Goal: Task Accomplishment & Management: Complete application form

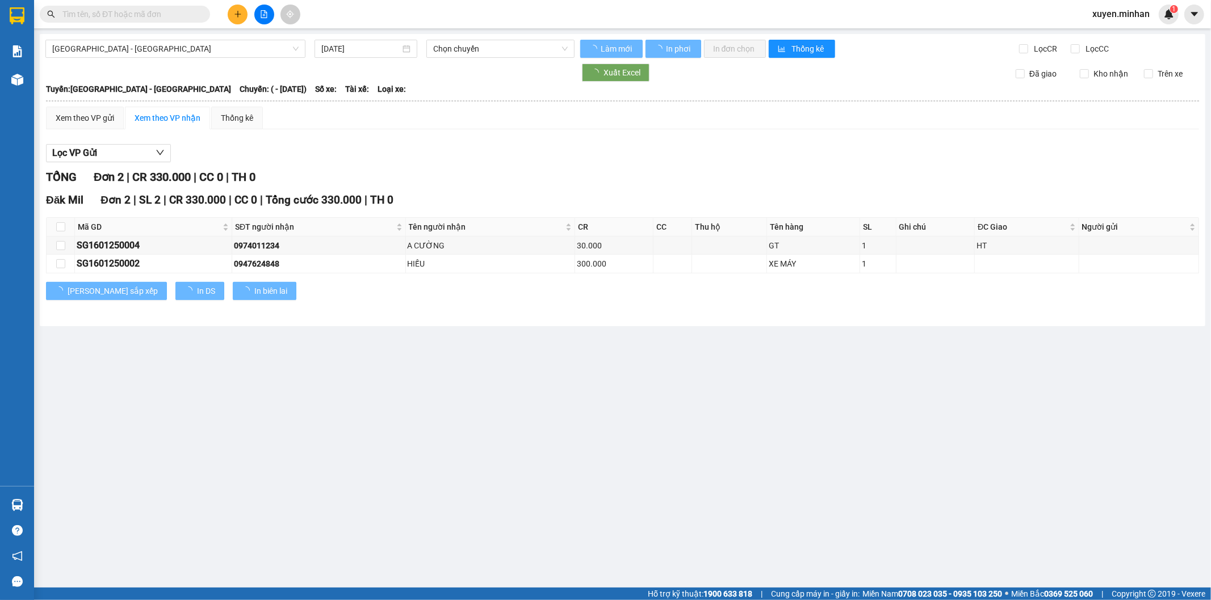
type input "[DATE]"
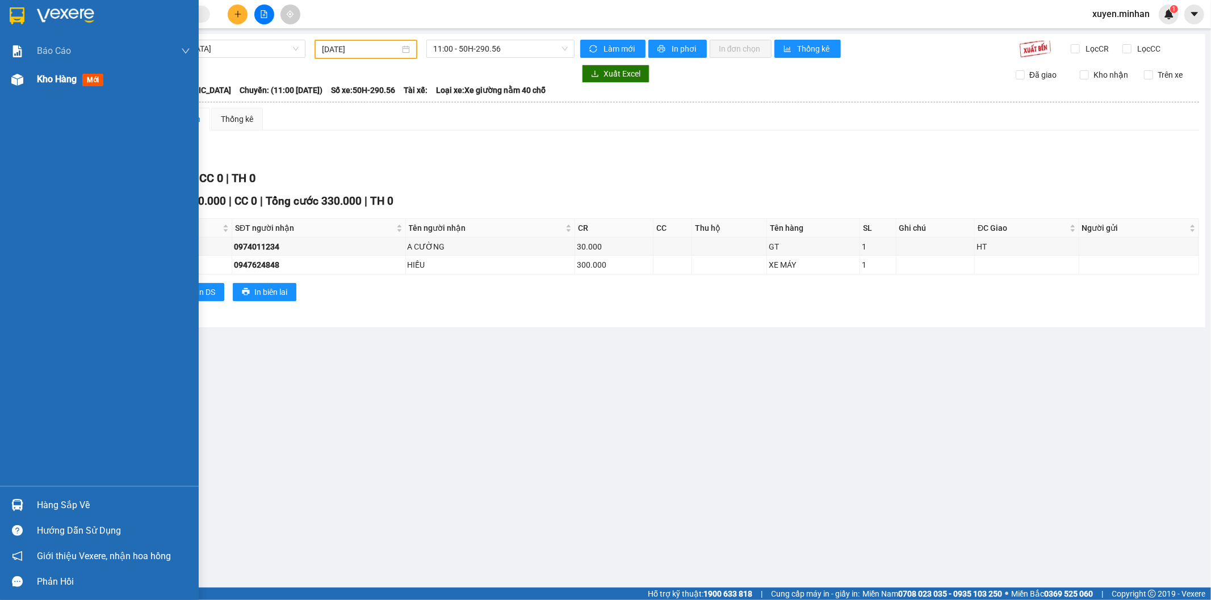
click at [18, 77] on img at bounding box center [17, 80] width 12 height 12
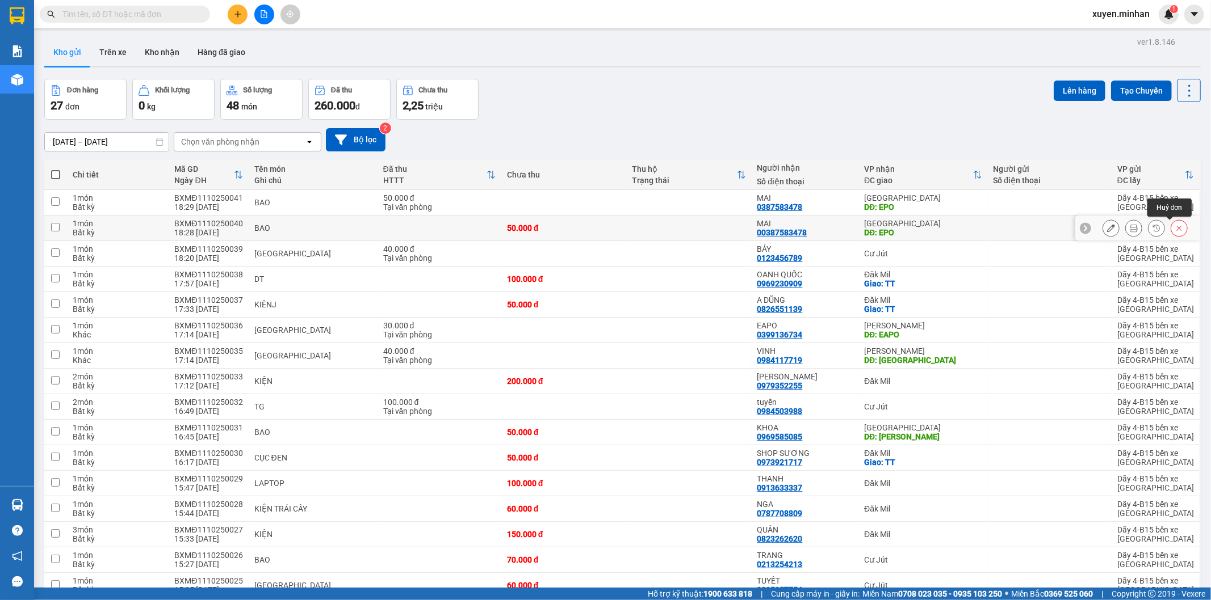
click at [1177, 228] on icon at bounding box center [1179, 228] width 5 height 5
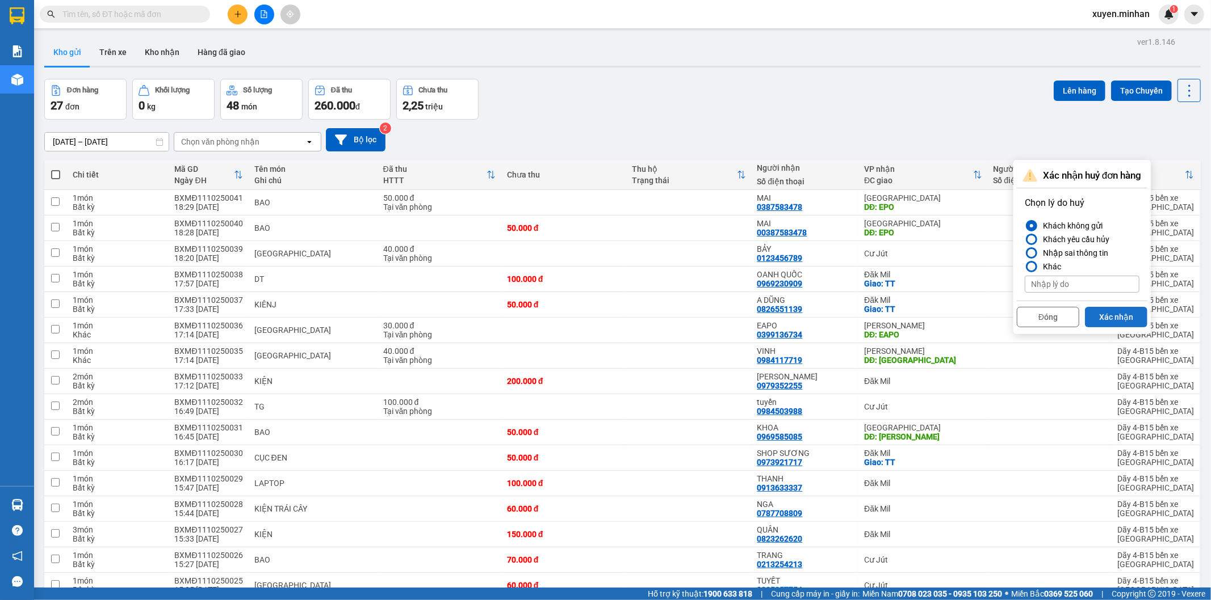
click at [1110, 316] on button "Xác nhận" at bounding box center [1116, 317] width 62 height 20
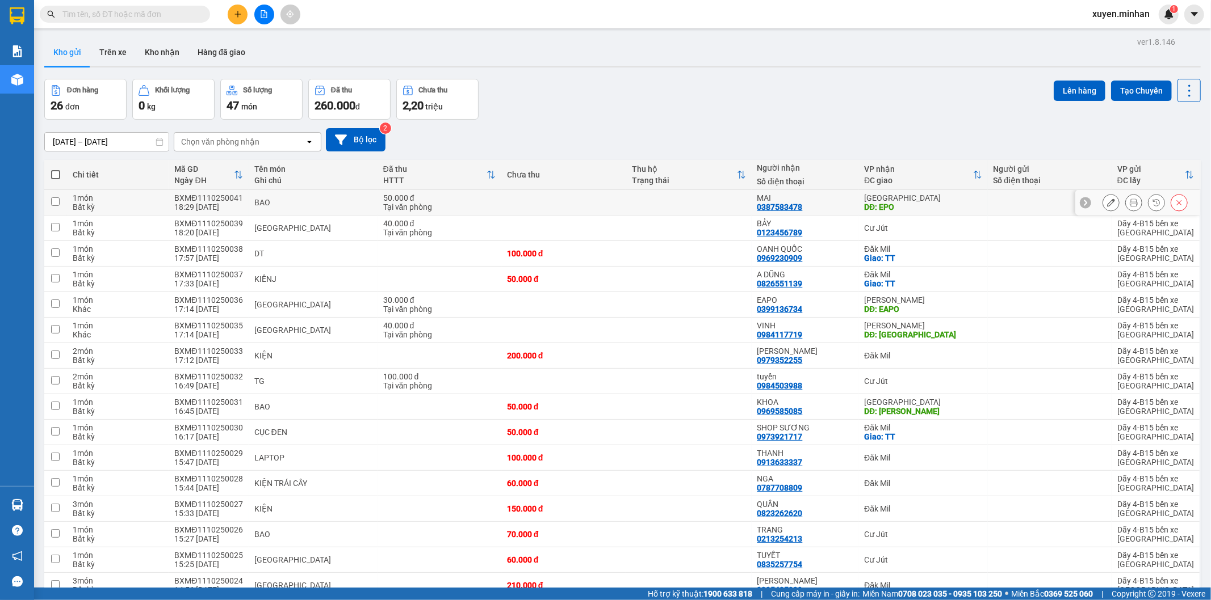
click at [957, 203] on div "DĐ: EPO" at bounding box center [922, 207] width 117 height 9
checkbox input "true"
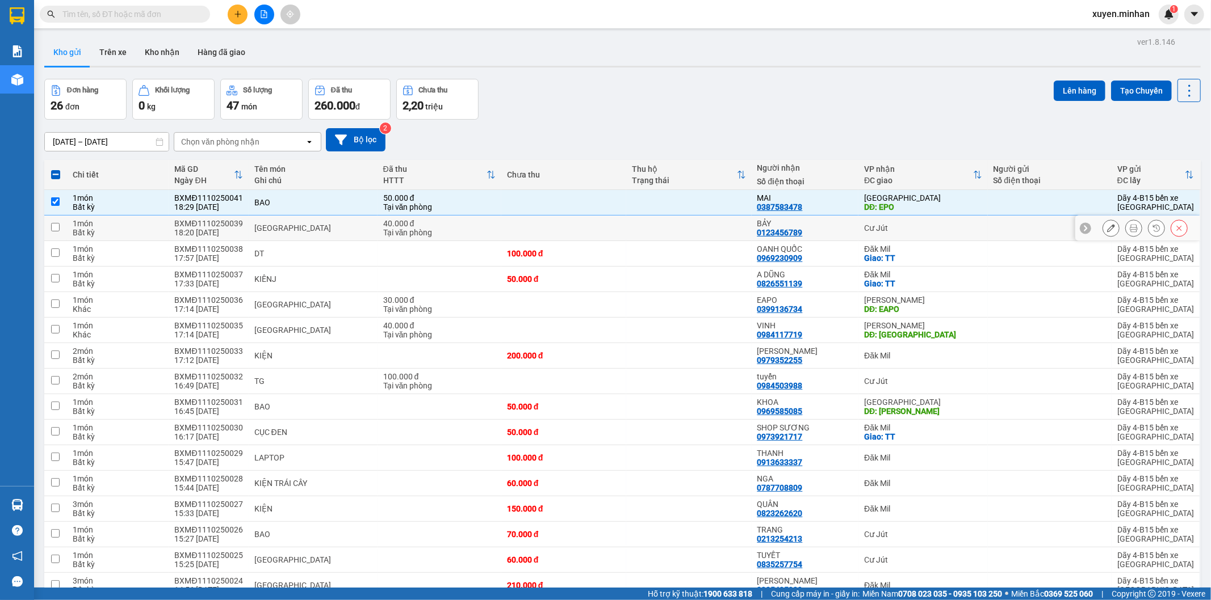
click at [962, 231] on div "Cư Jút" at bounding box center [922, 228] width 117 height 9
checkbox input "true"
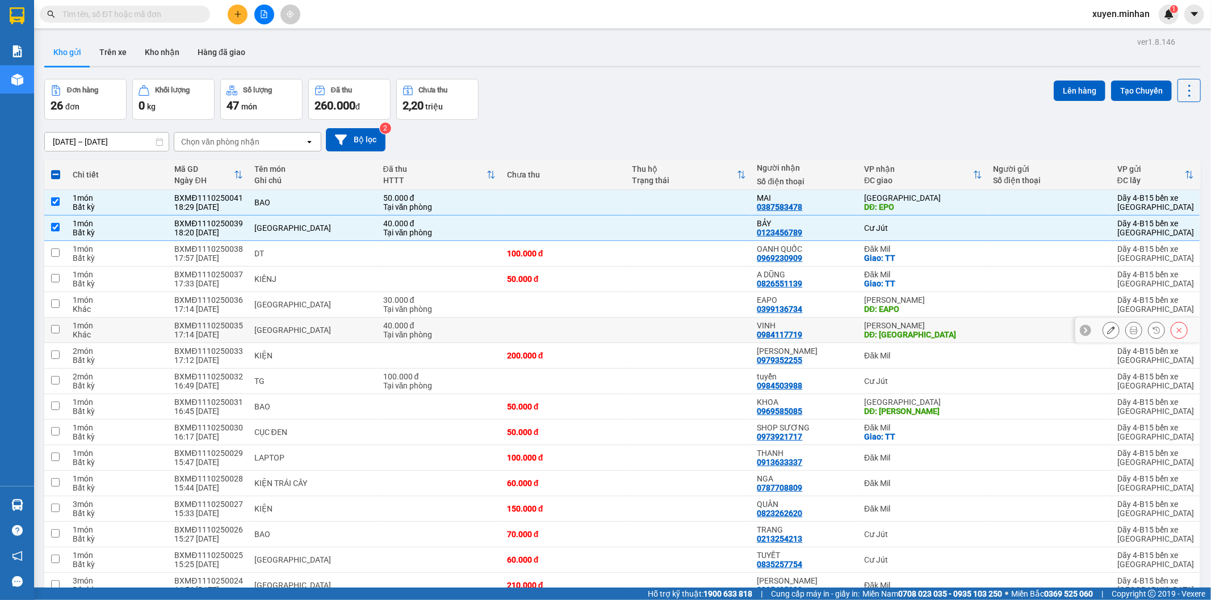
click at [940, 325] on div "[PERSON_NAME]" at bounding box center [922, 325] width 117 height 9
checkbox input "true"
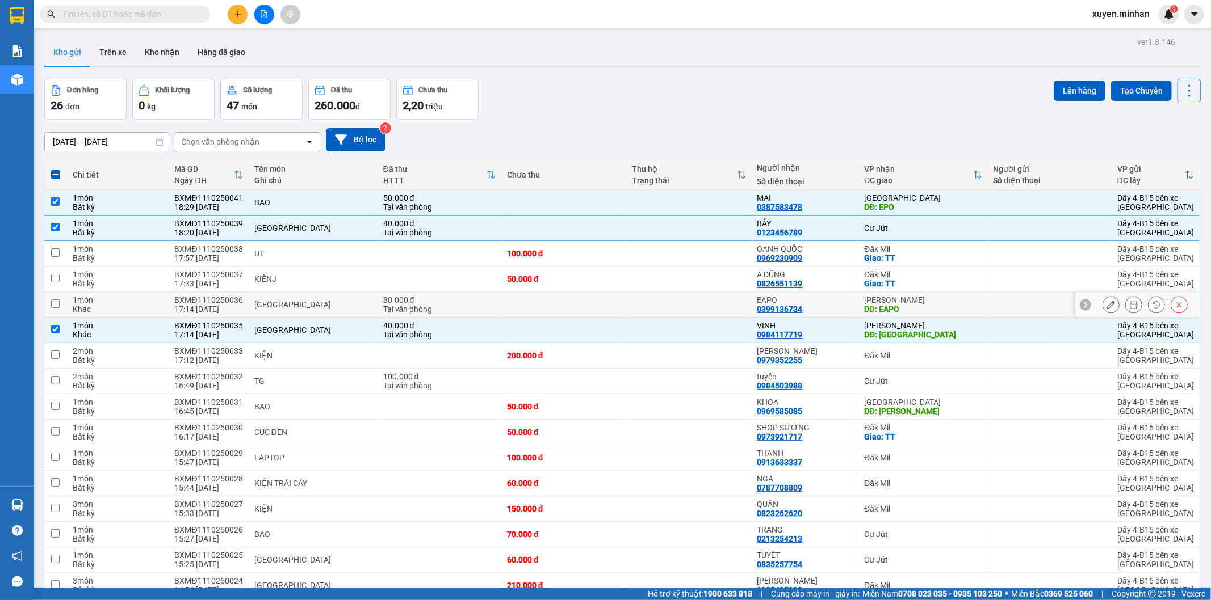
click at [938, 304] on div "[PERSON_NAME]" at bounding box center [922, 300] width 117 height 9
checkbox input "true"
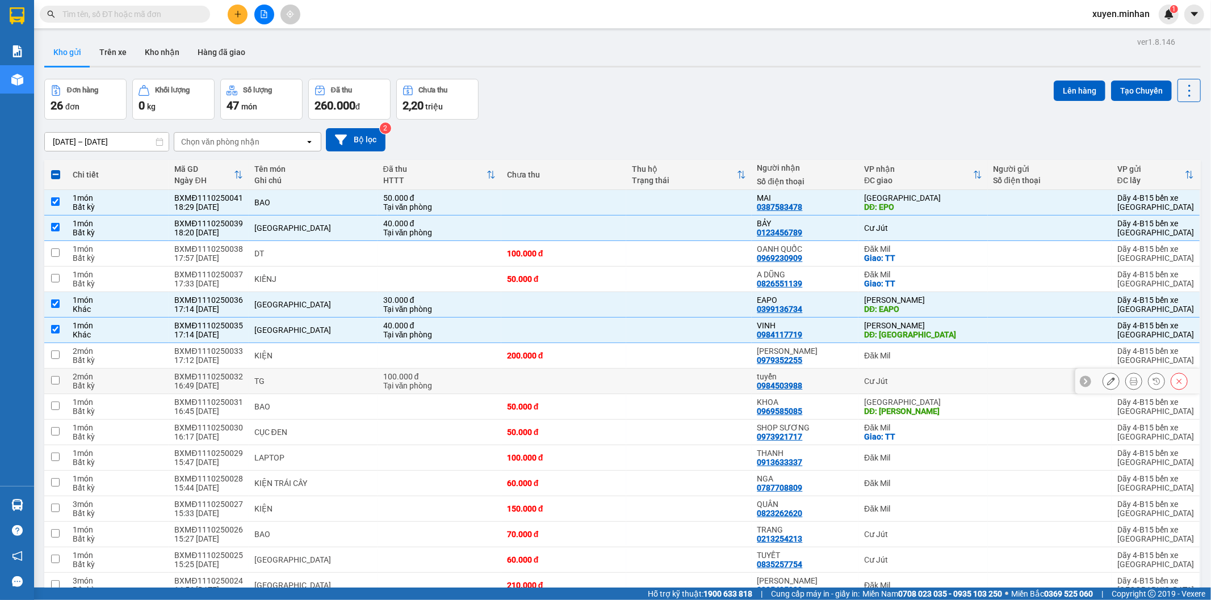
click at [952, 377] on div "Cư Jút" at bounding box center [922, 381] width 117 height 9
checkbox input "true"
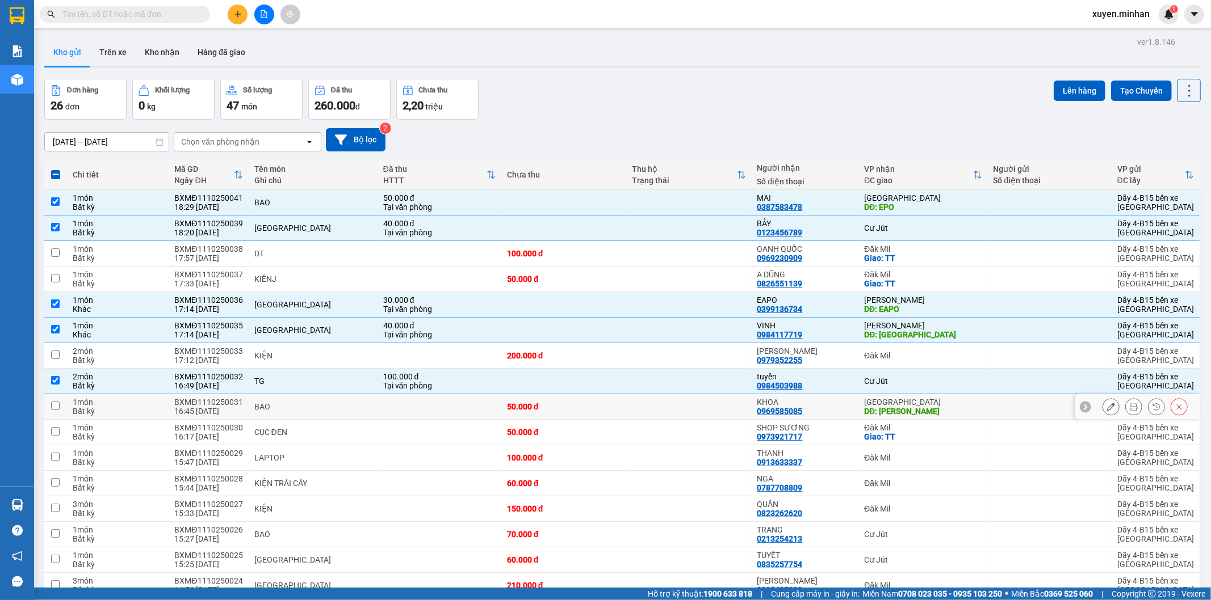
click at [969, 408] on div "DĐ: [PERSON_NAME]" at bounding box center [922, 411] width 117 height 9
checkbox input "true"
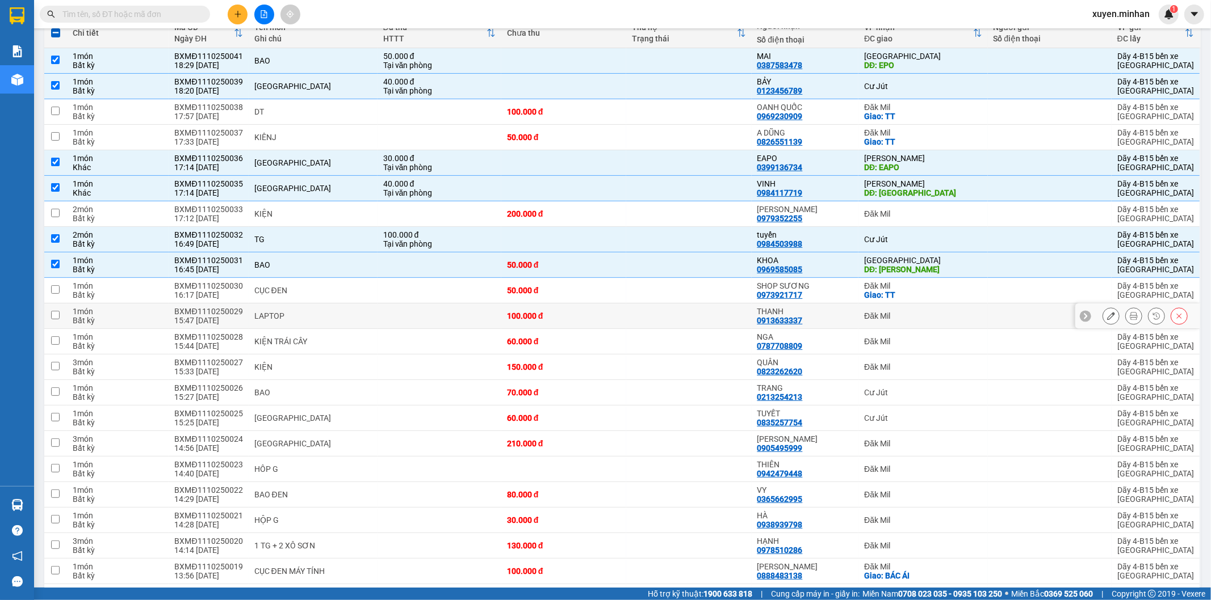
scroll to position [252, 0]
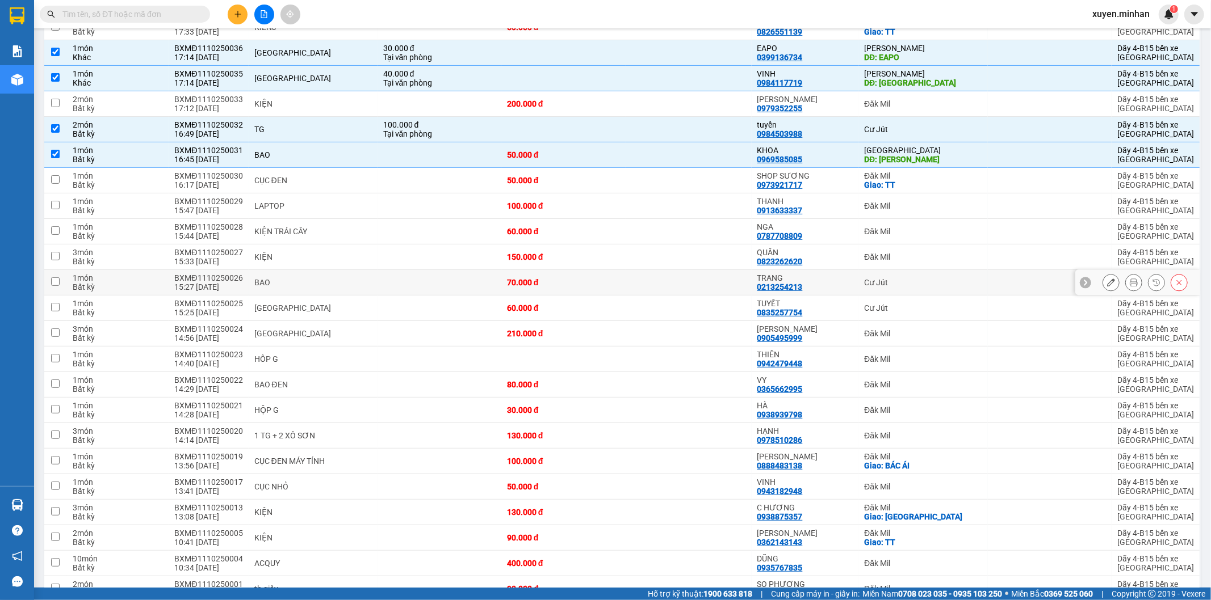
click at [906, 283] on div "Cư Jút" at bounding box center [922, 282] width 117 height 9
checkbox input "true"
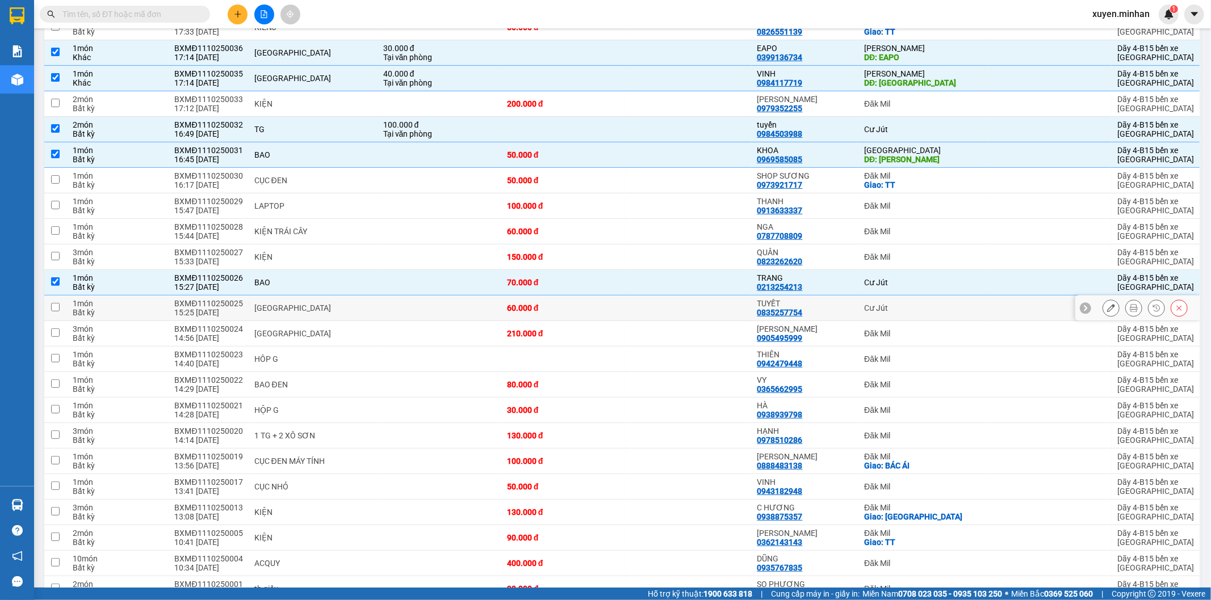
click at [907, 313] on div "Cư Jút" at bounding box center [922, 308] width 117 height 9
checkbox input "true"
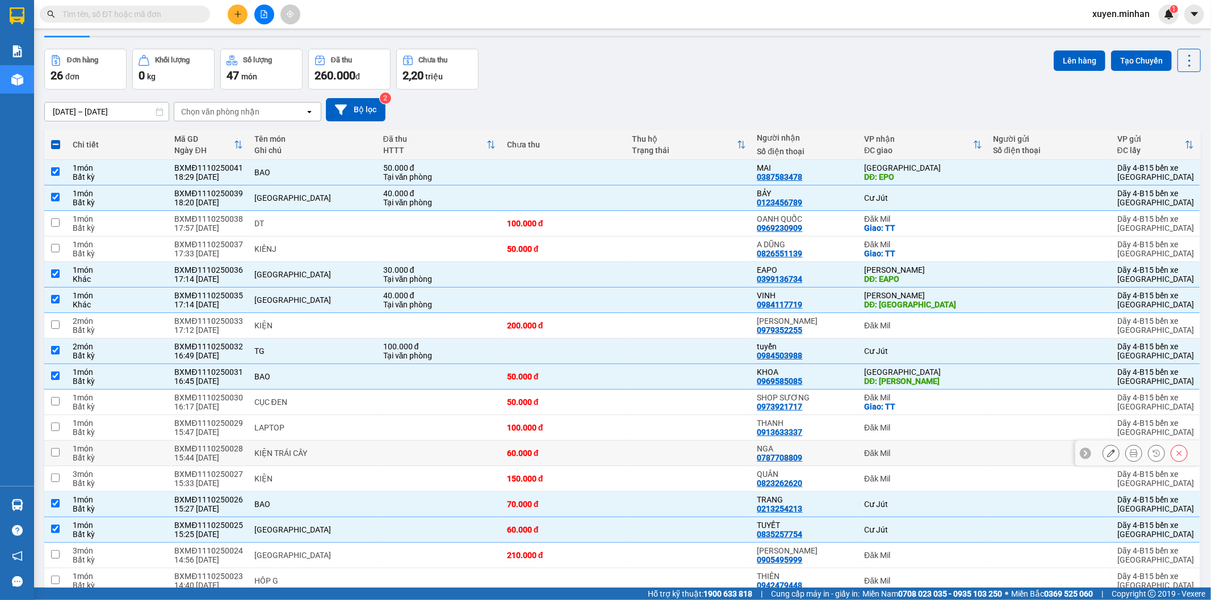
scroll to position [0, 0]
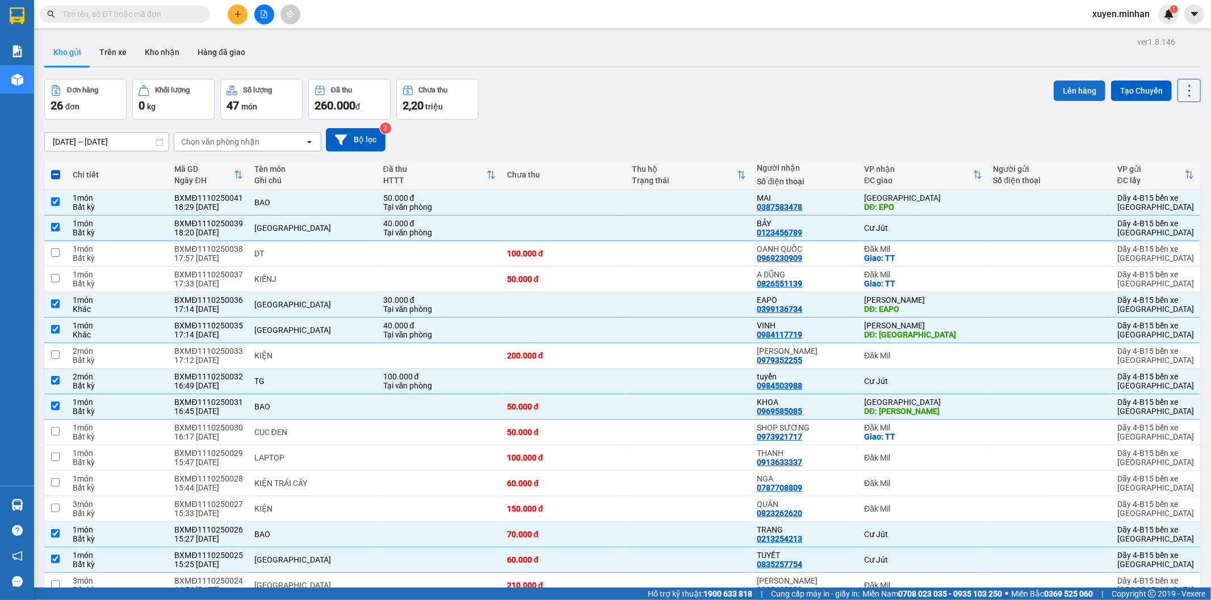
click at [1061, 90] on button "Lên hàng" at bounding box center [1079, 91] width 52 height 20
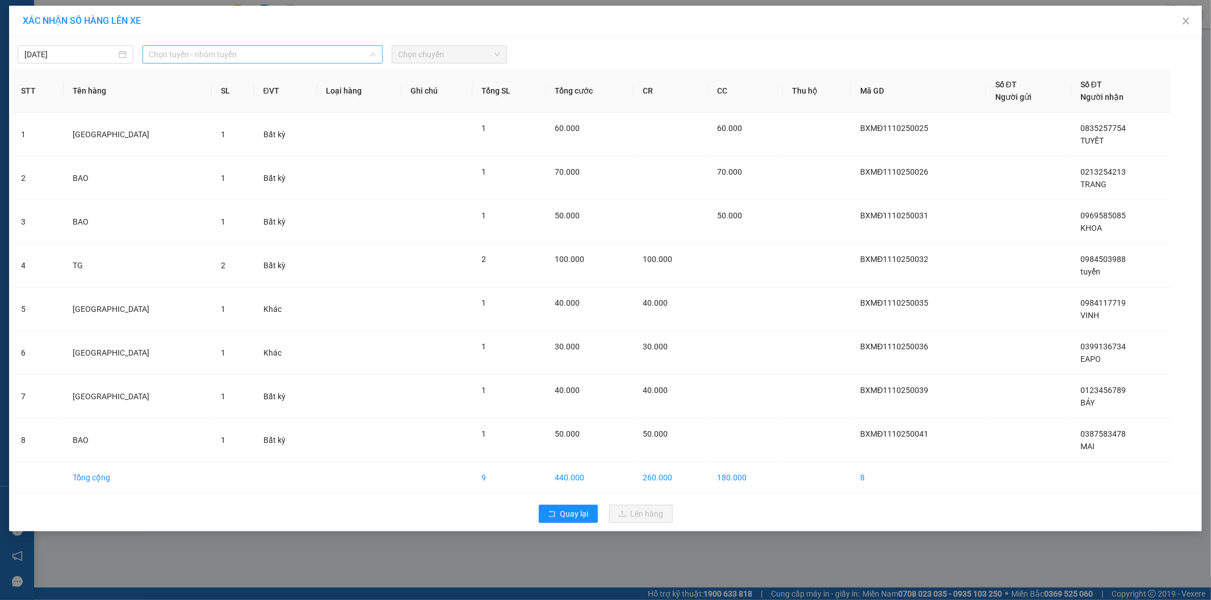
click at [196, 56] on span "Chọn tuyến - nhóm tuyến" at bounding box center [262, 54] width 226 height 17
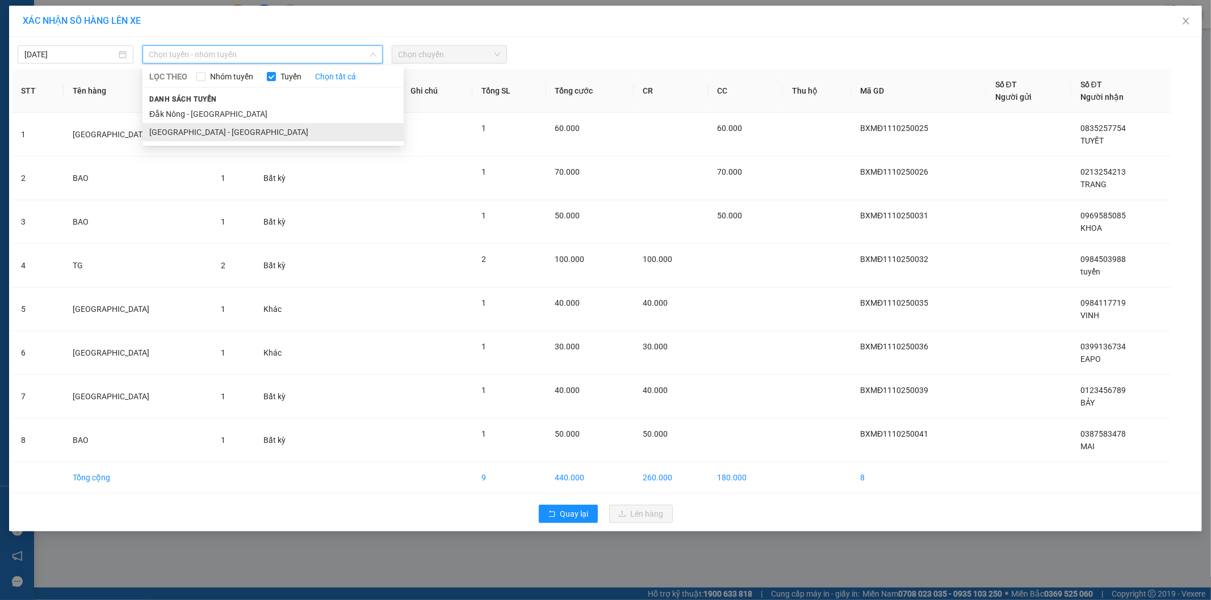
click at [184, 131] on li "[GEOGRAPHIC_DATA] - [GEOGRAPHIC_DATA]" at bounding box center [272, 132] width 261 height 18
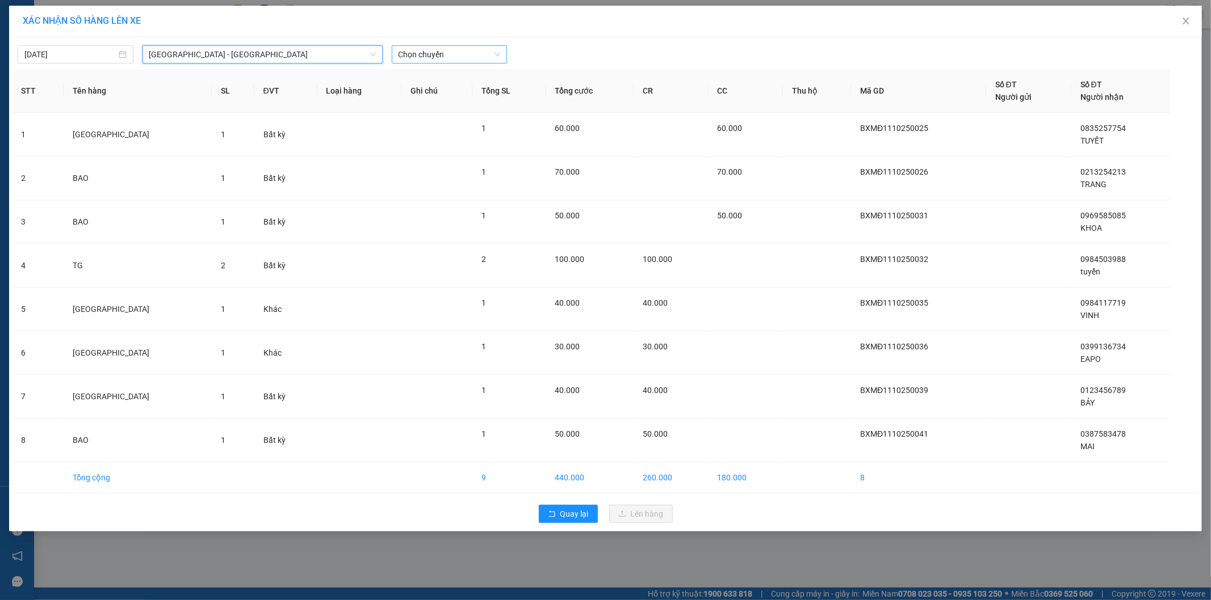
click at [417, 49] on span "Chọn chuyến" at bounding box center [449, 54] width 102 height 17
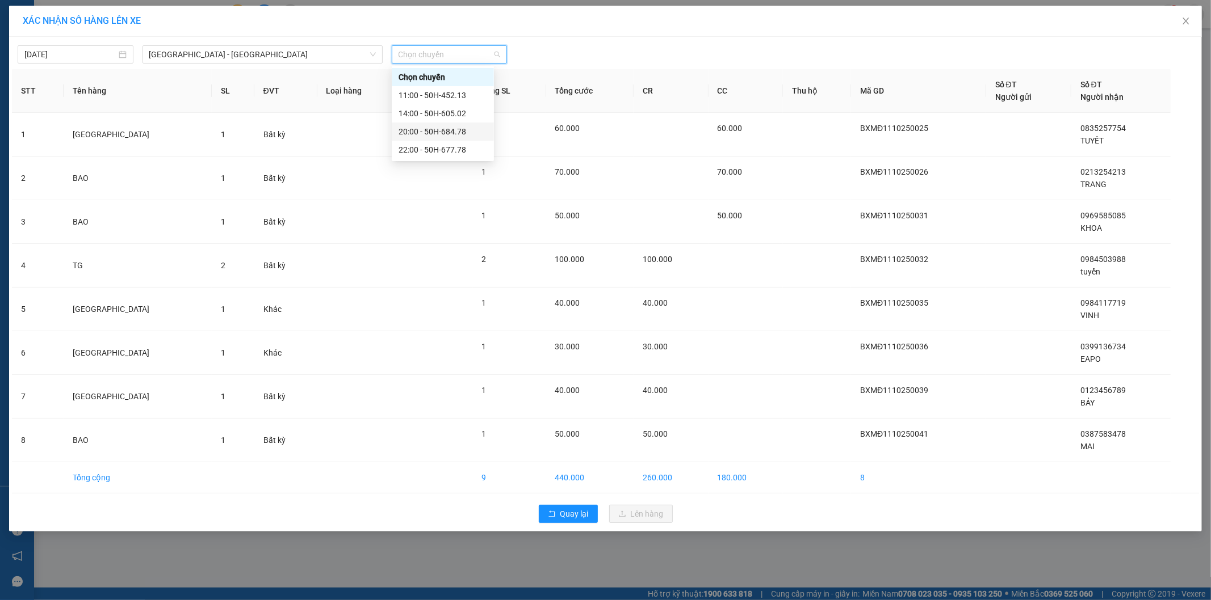
click at [455, 131] on div "20:00 - 50H-684.78" at bounding box center [442, 131] width 89 height 12
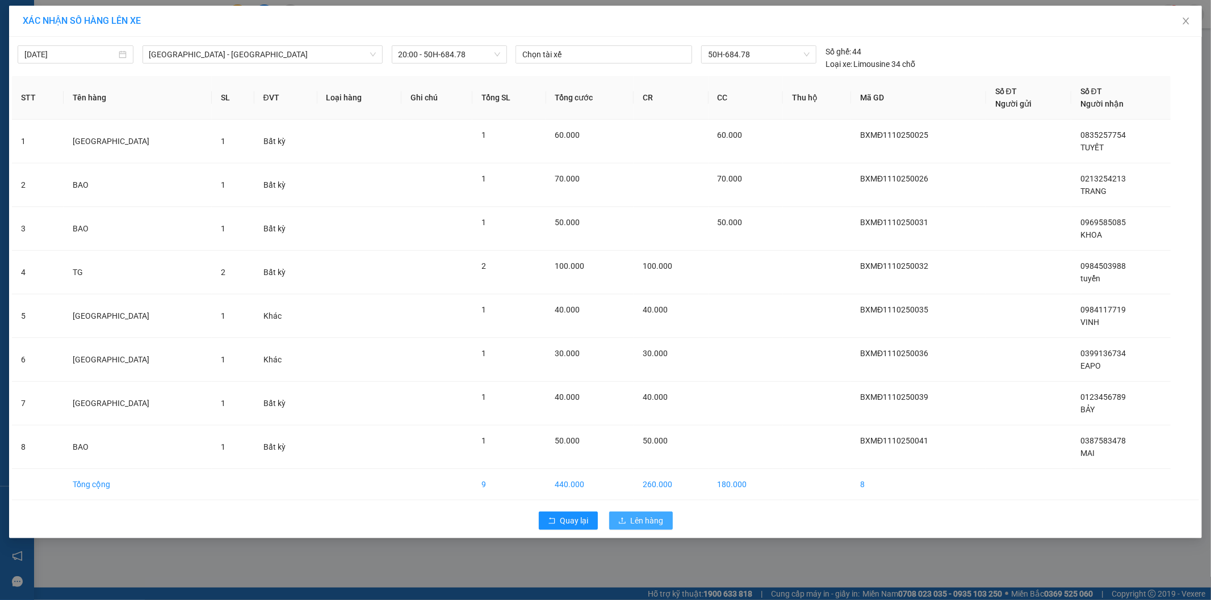
click at [636, 520] on span "Lên hàng" at bounding box center [647, 521] width 33 height 12
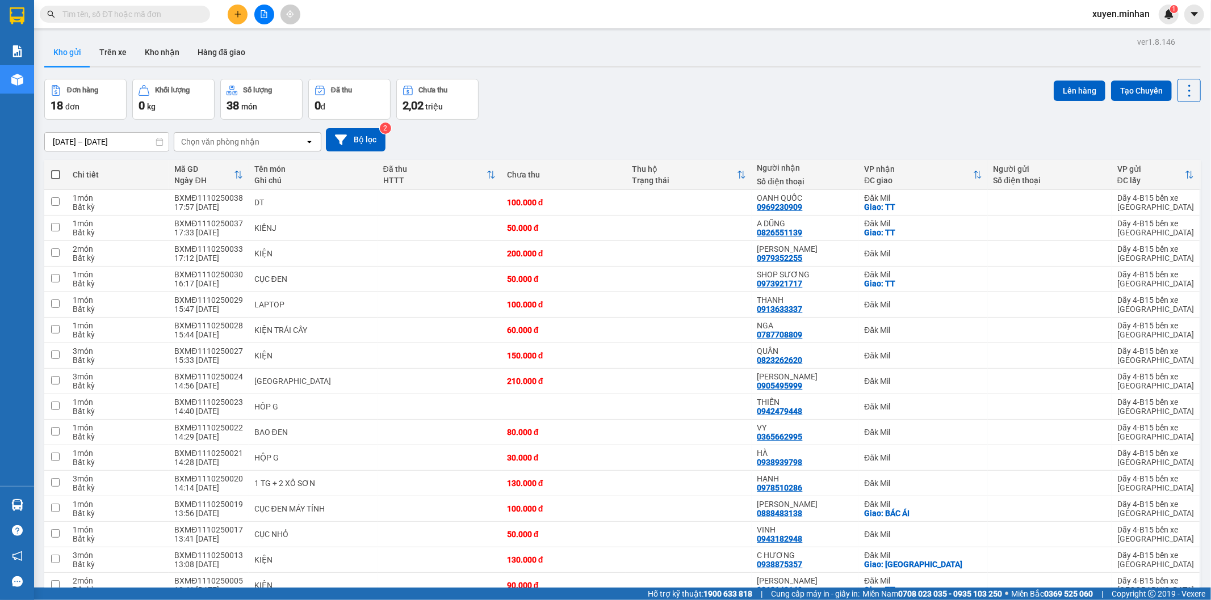
click at [58, 174] on span at bounding box center [55, 174] width 9 height 9
click at [56, 169] on input "checkbox" at bounding box center [56, 169] width 0 height 0
checkbox input "true"
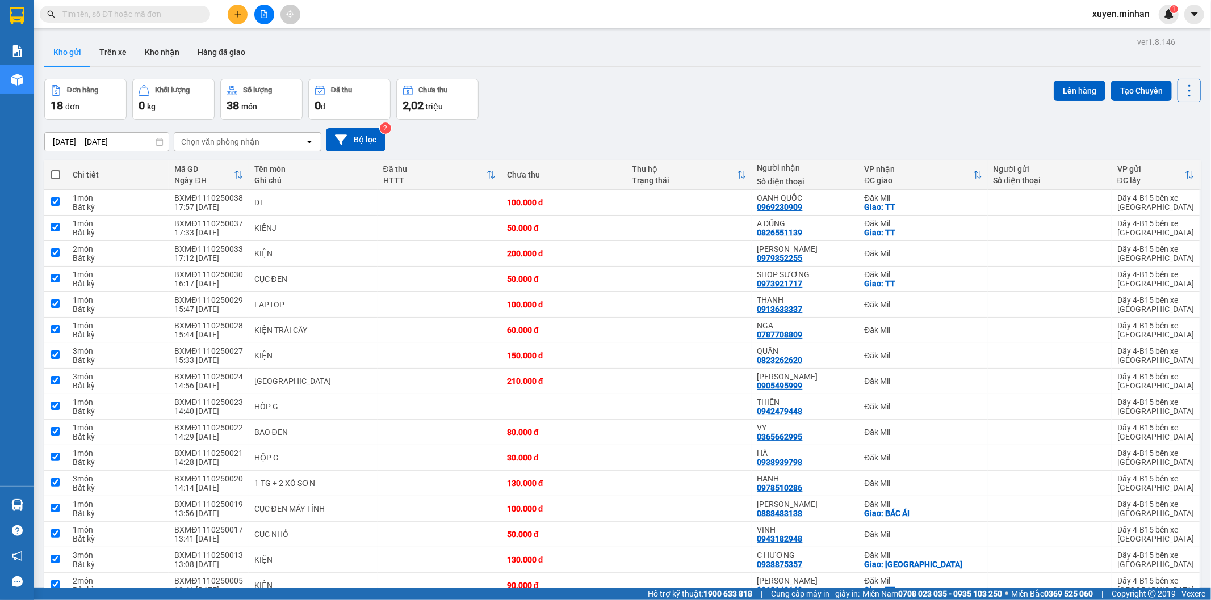
checkbox input "true"
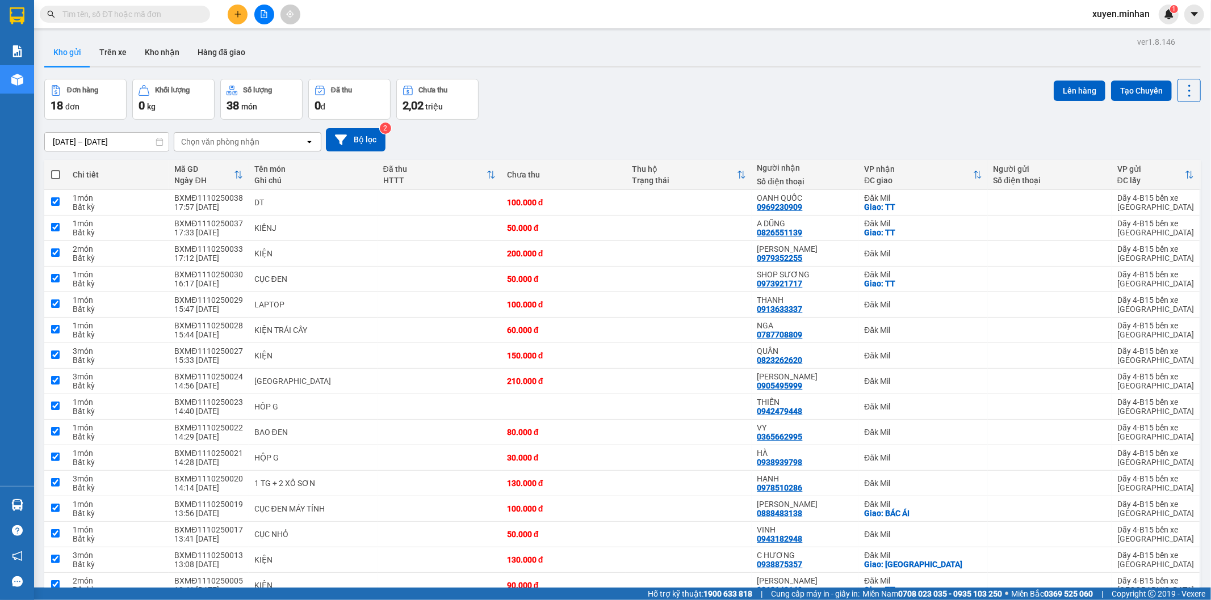
checkbox input "true"
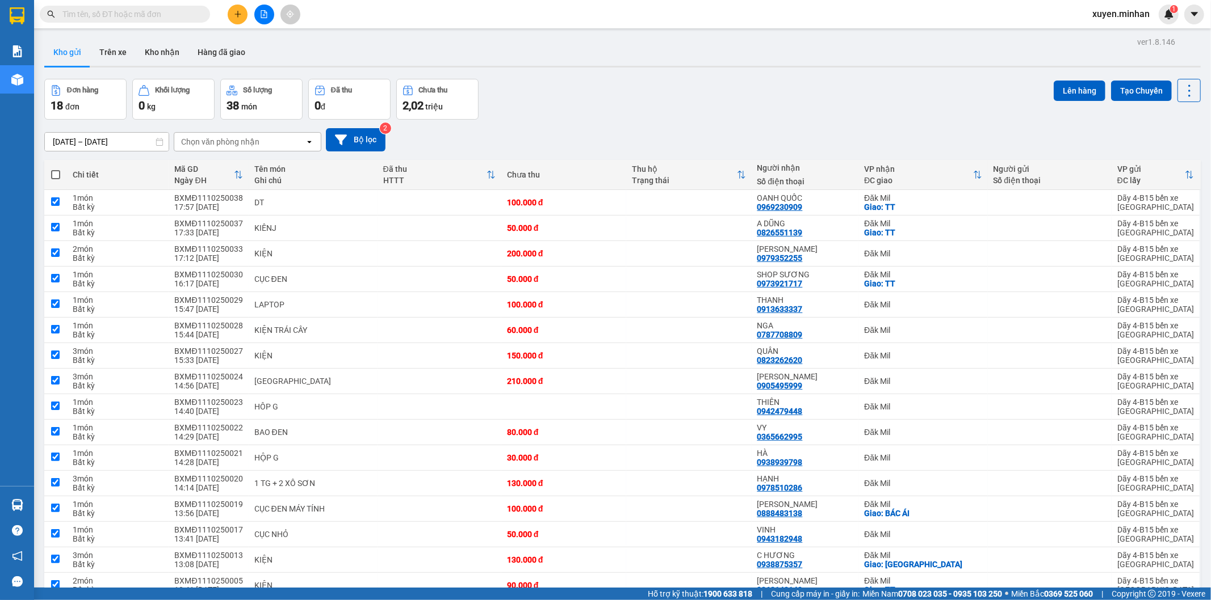
checkbox input "true"
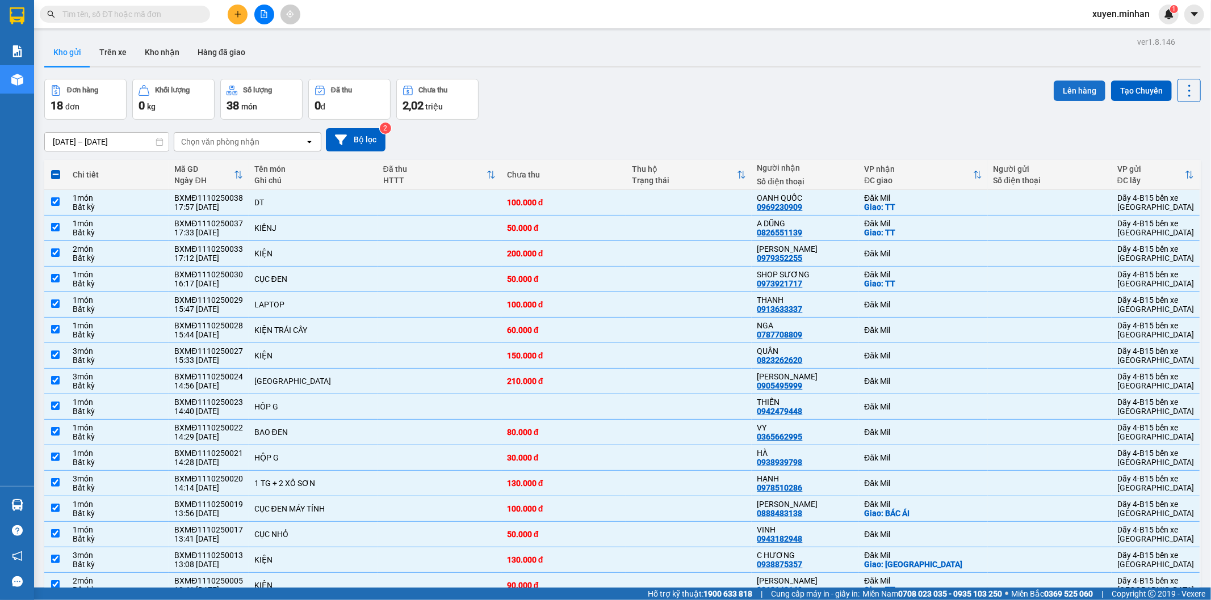
click at [1075, 90] on button "Lên hàng" at bounding box center [1079, 91] width 52 height 20
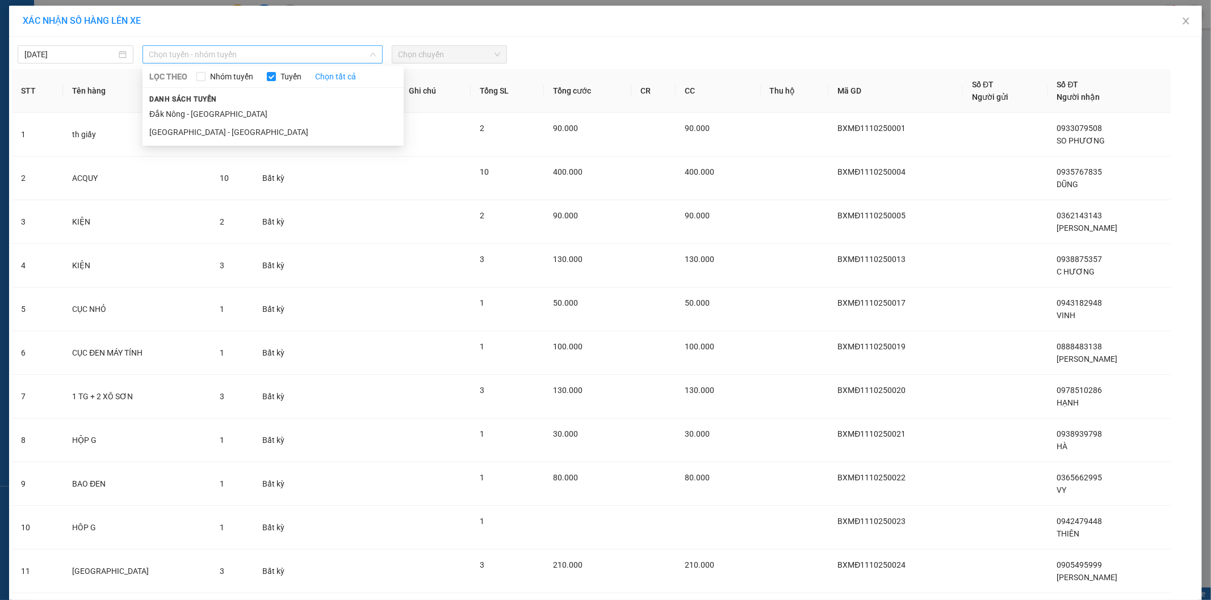
click at [212, 51] on span "Chọn tuyến - nhóm tuyến" at bounding box center [262, 54] width 226 height 17
click at [184, 134] on li "[GEOGRAPHIC_DATA] - [GEOGRAPHIC_DATA]" at bounding box center [272, 132] width 261 height 18
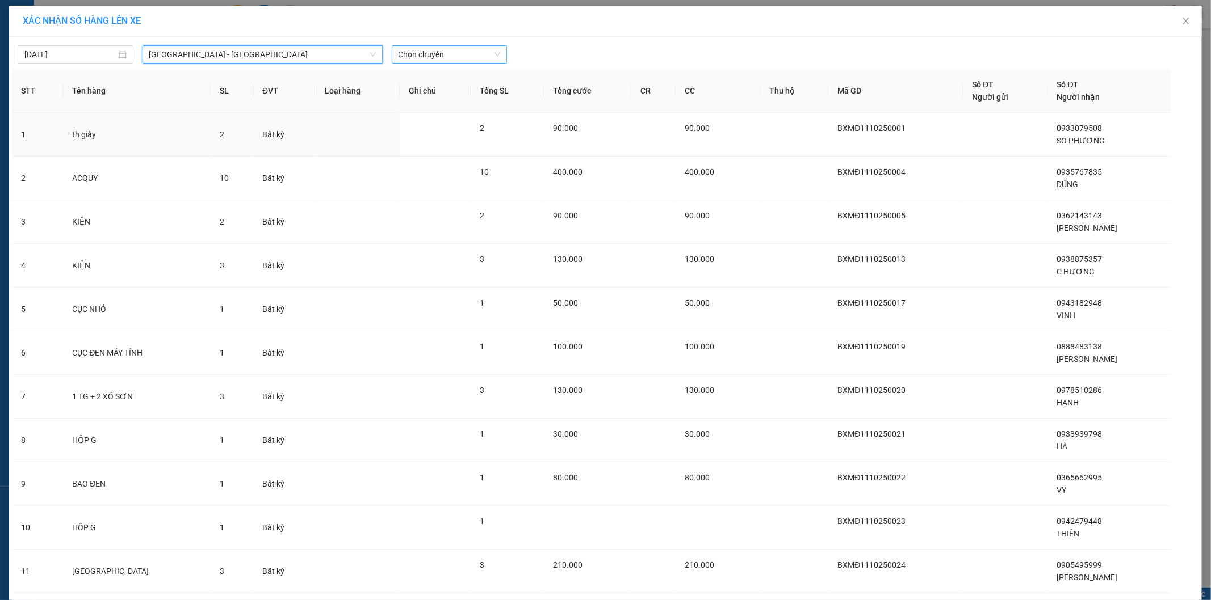
click at [432, 58] on span "Chọn chuyến" at bounding box center [449, 54] width 102 height 17
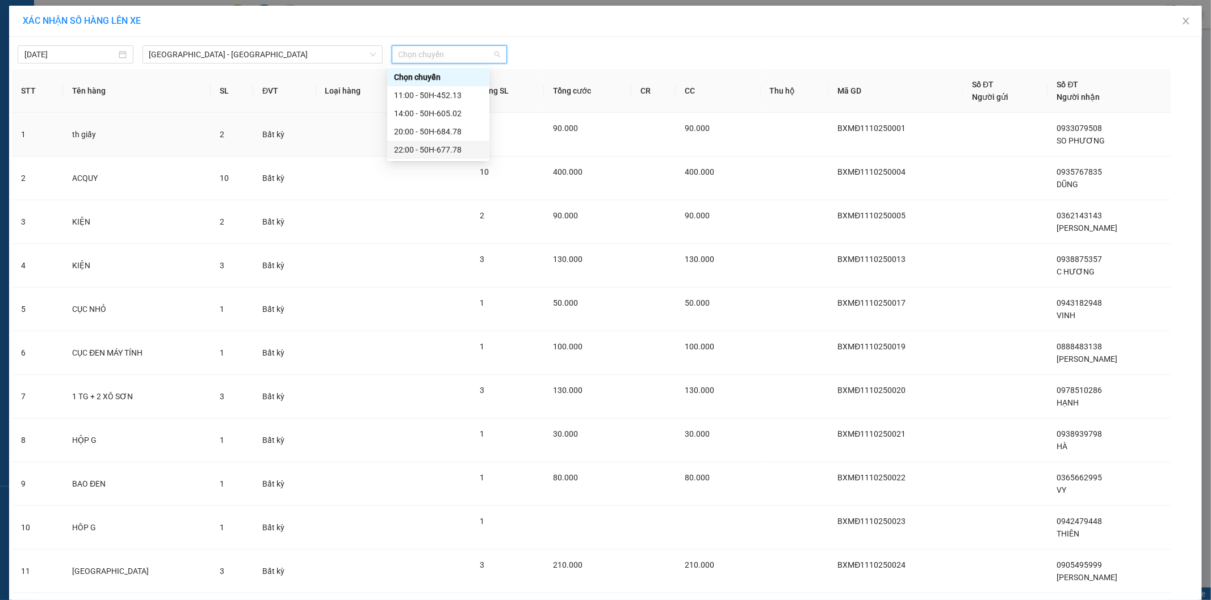
click at [430, 150] on div "22:00 - 50H-677.78" at bounding box center [438, 150] width 89 height 12
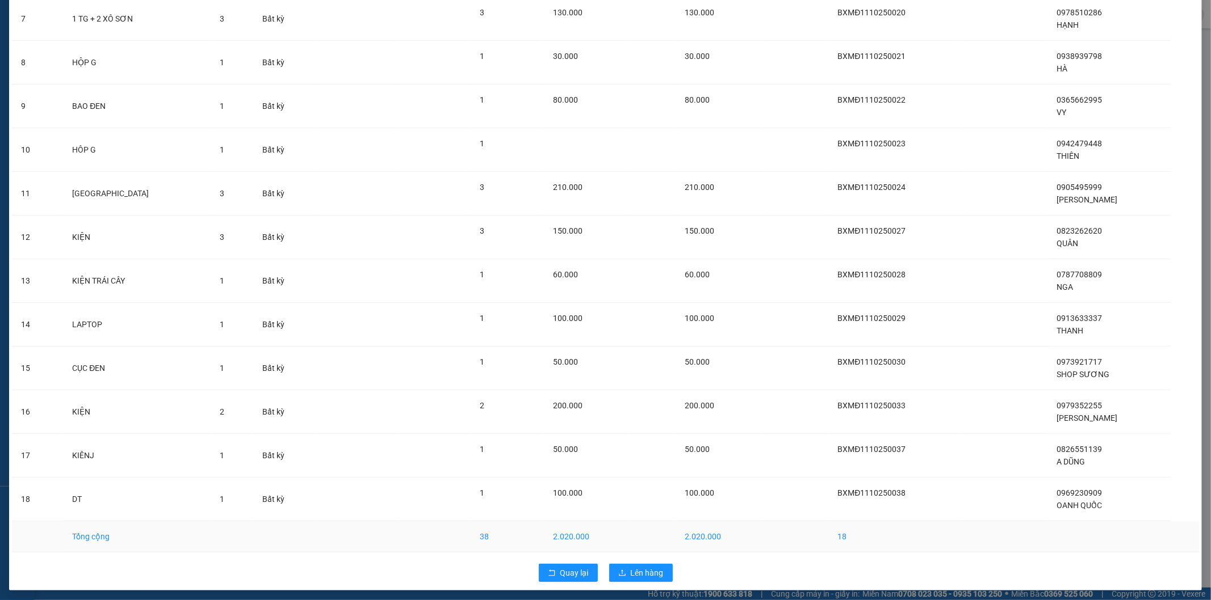
scroll to position [389, 0]
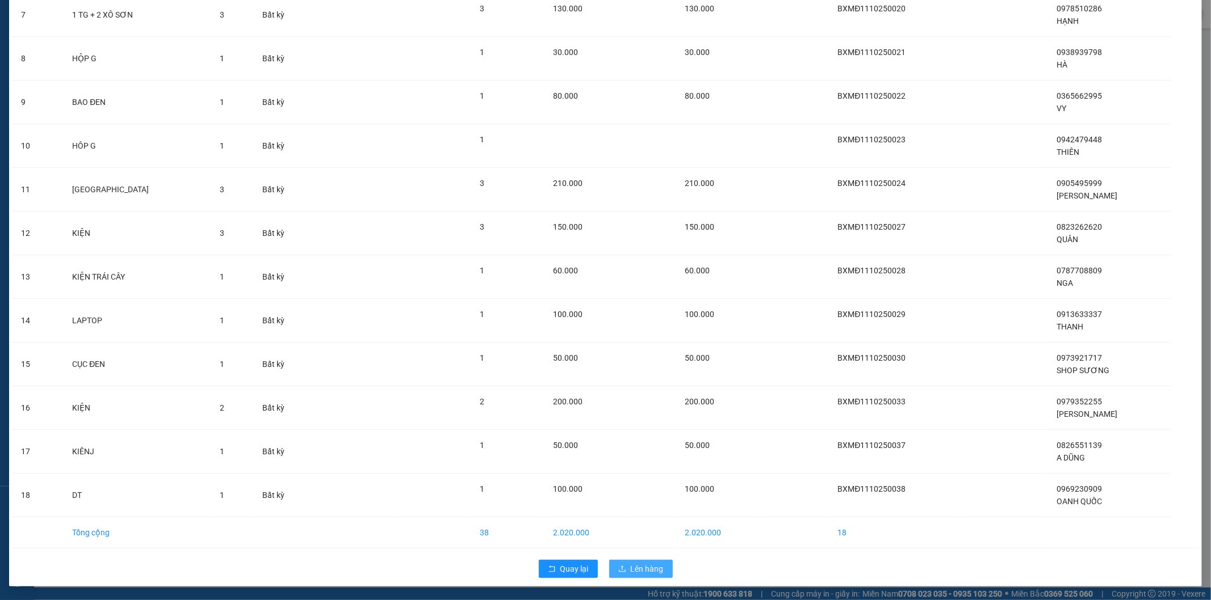
click at [642, 568] on span "Lên hàng" at bounding box center [647, 569] width 33 height 12
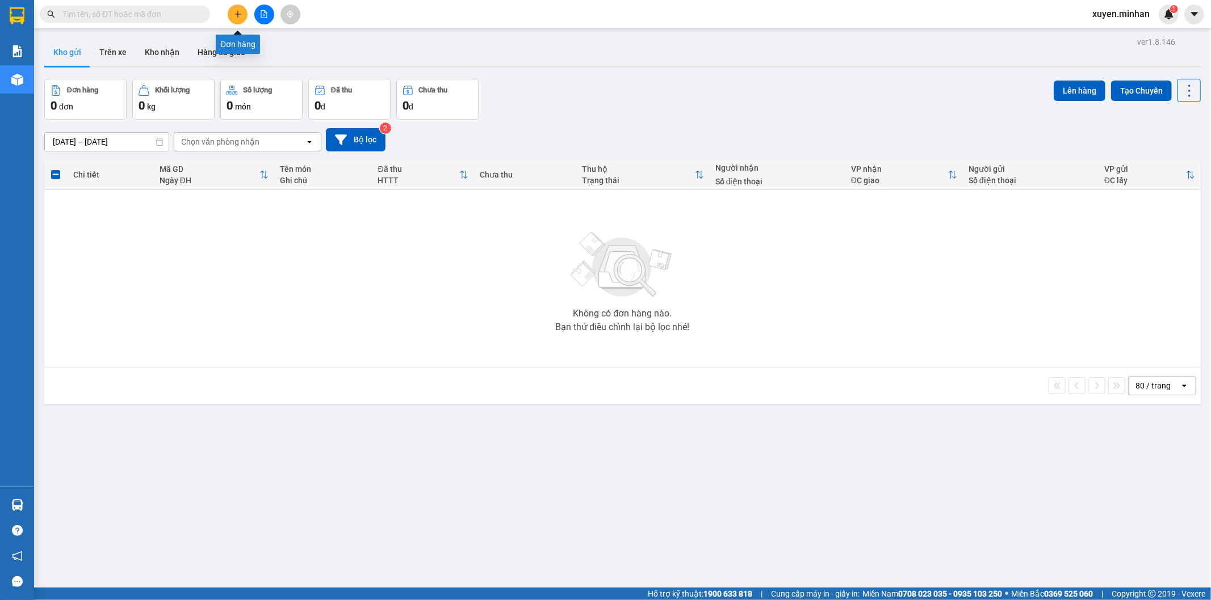
click at [231, 12] on button at bounding box center [238, 15] width 20 height 20
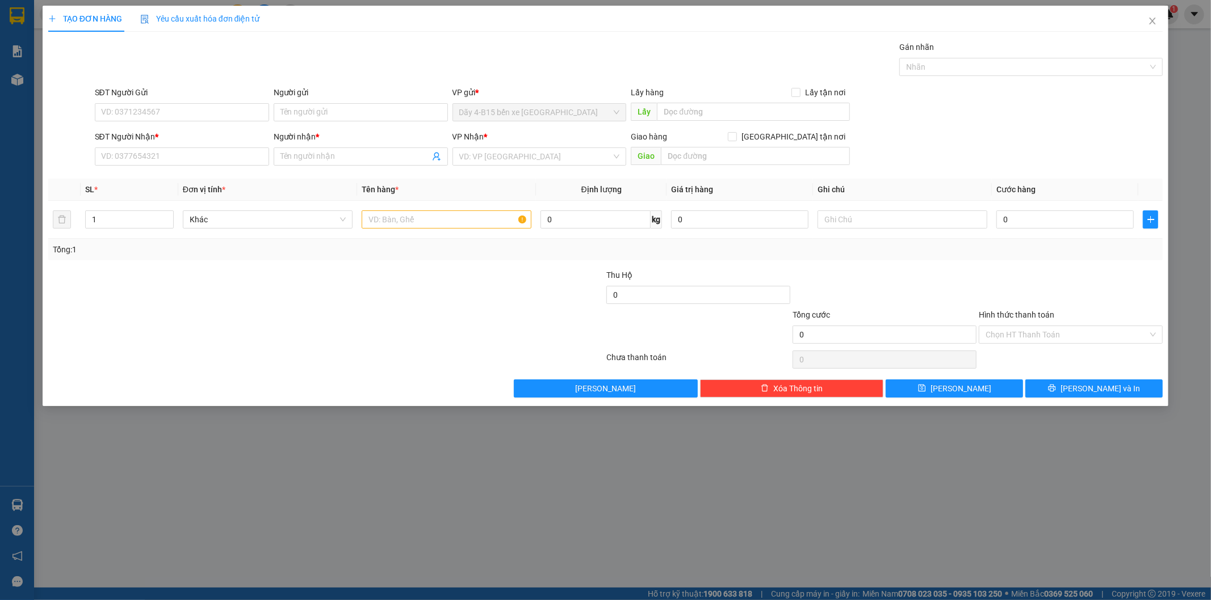
click at [128, 143] on div "SĐT Người Nhận *" at bounding box center [182, 139] width 174 height 17
click at [131, 157] on input "SĐT Người Nhận *" at bounding box center [182, 157] width 174 height 18
type input "0988896612"
click at [320, 159] on input "Người nhận *" at bounding box center [354, 156] width 149 height 12
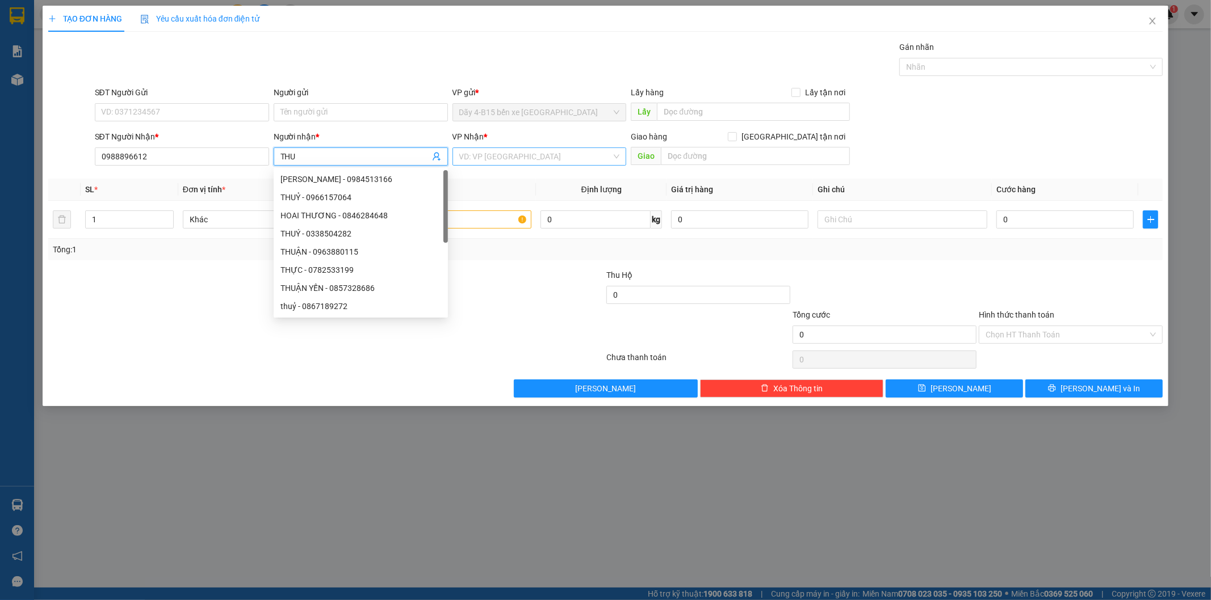
type input "THU"
click at [494, 156] on input "search" at bounding box center [535, 156] width 153 height 17
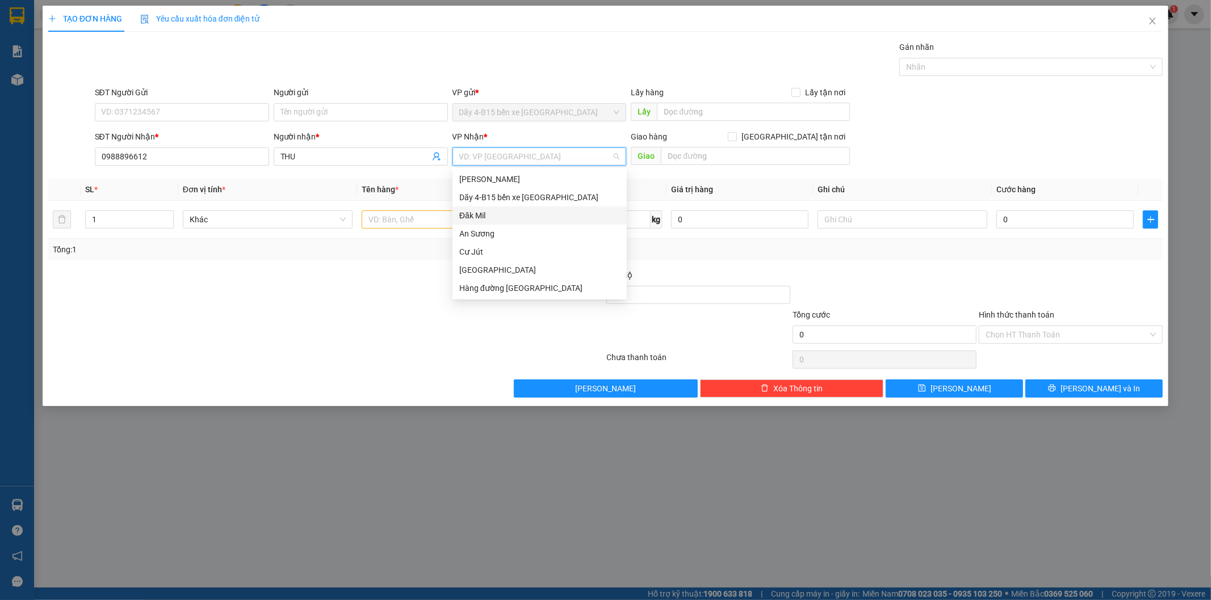
click at [486, 213] on div "Đăk Mil" at bounding box center [539, 215] width 161 height 12
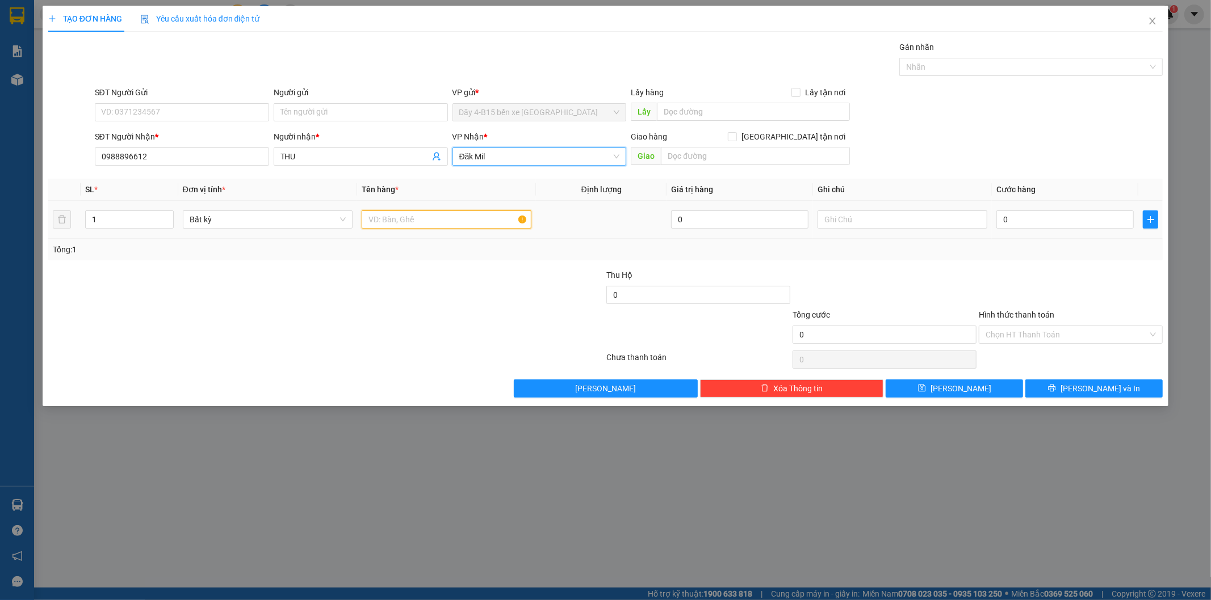
click at [390, 220] on input "text" at bounding box center [447, 220] width 170 height 18
type input "KIỆN"
click at [1033, 219] on input "0" at bounding box center [1064, 220] width 137 height 18
type input "4"
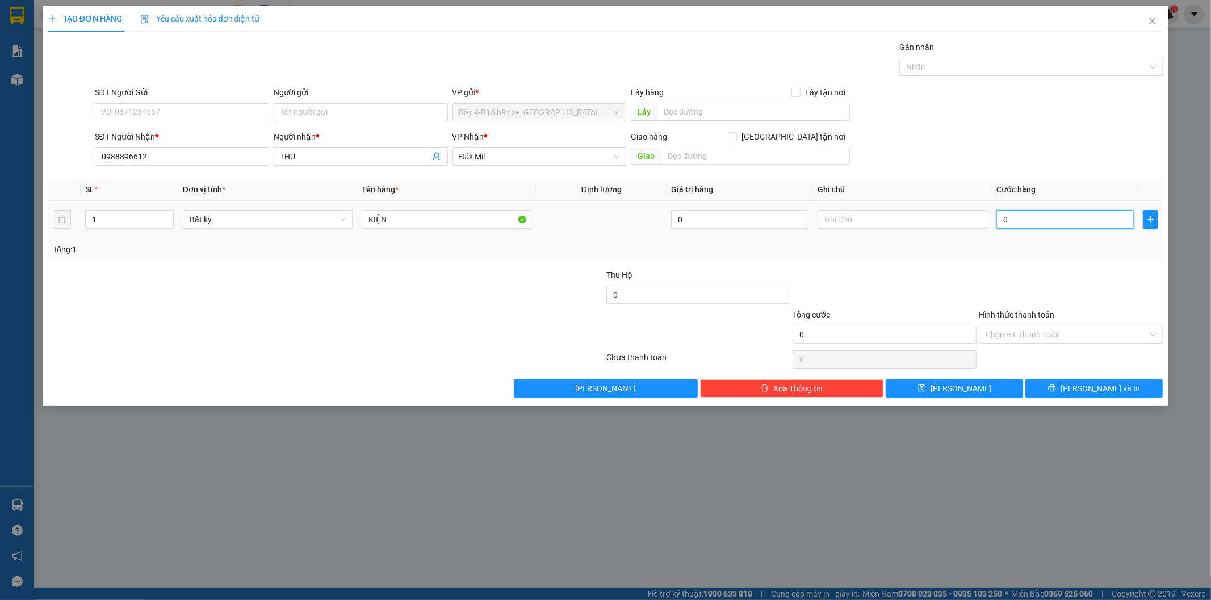
type input "4"
type input "40"
type input "40.000"
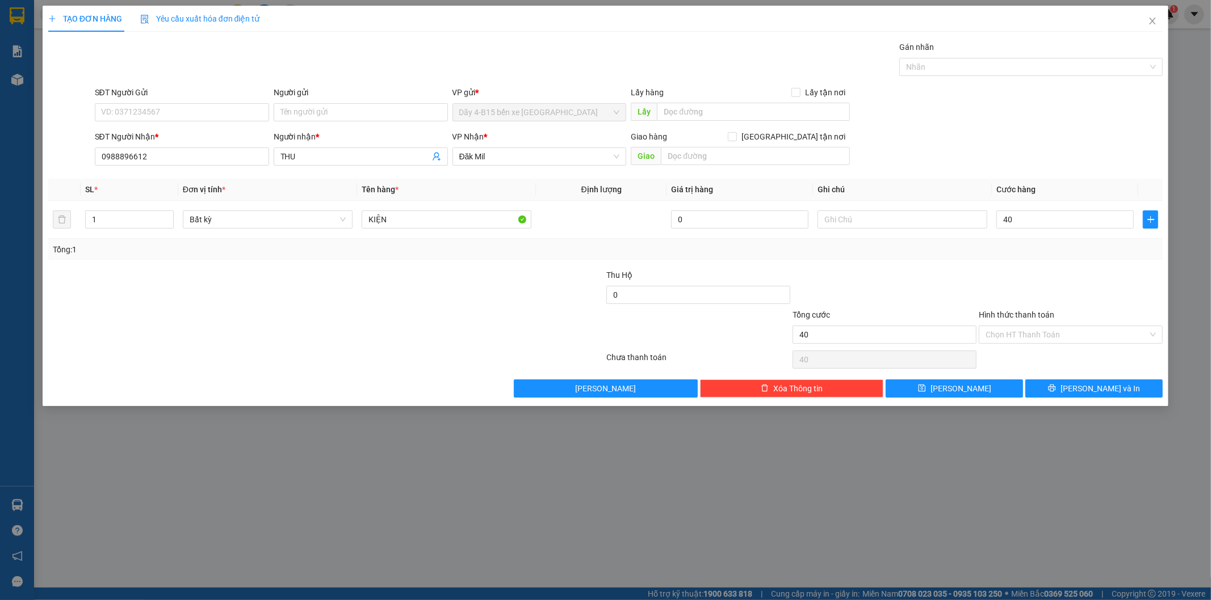
type input "40.000"
click at [1030, 315] on label "Hình thức thanh toán" at bounding box center [1015, 314] width 75 height 9
click at [1030, 326] on input "Hình thức thanh toán" at bounding box center [1066, 334] width 162 height 17
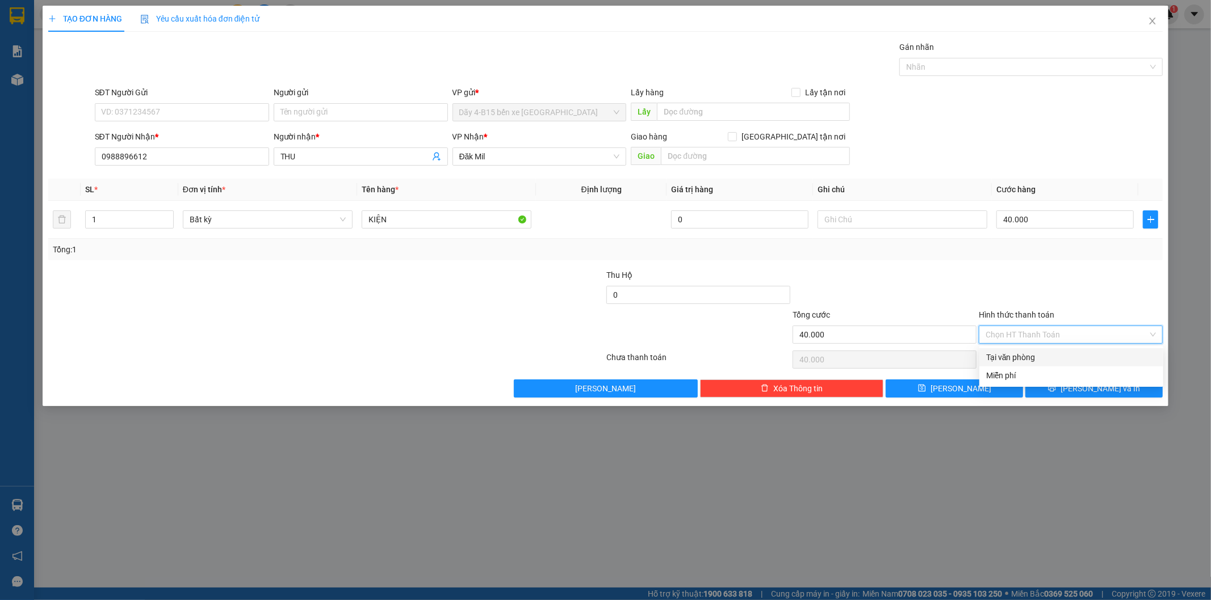
click at [1009, 354] on div "Tại văn phòng" at bounding box center [1071, 357] width 170 height 12
type input "0"
click at [1057, 388] on button "[PERSON_NAME] và In" at bounding box center [1093, 389] width 137 height 18
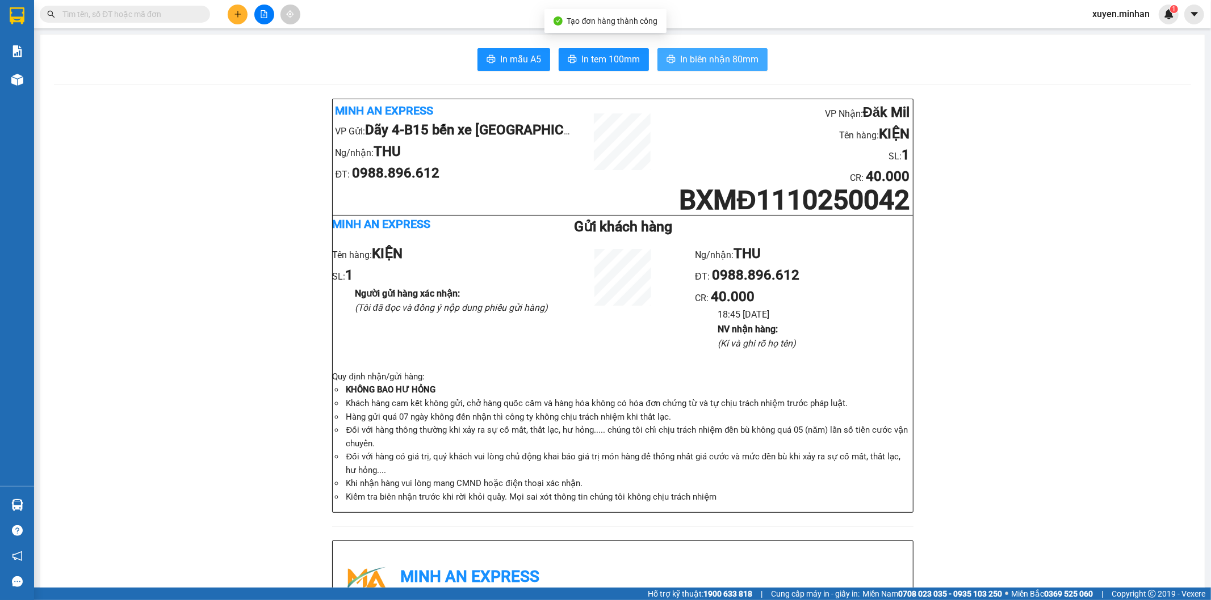
click at [695, 70] on button "In biên nhận 80mm" at bounding box center [712, 59] width 110 height 23
click at [610, 57] on span "In tem 100mm" at bounding box center [610, 59] width 58 height 14
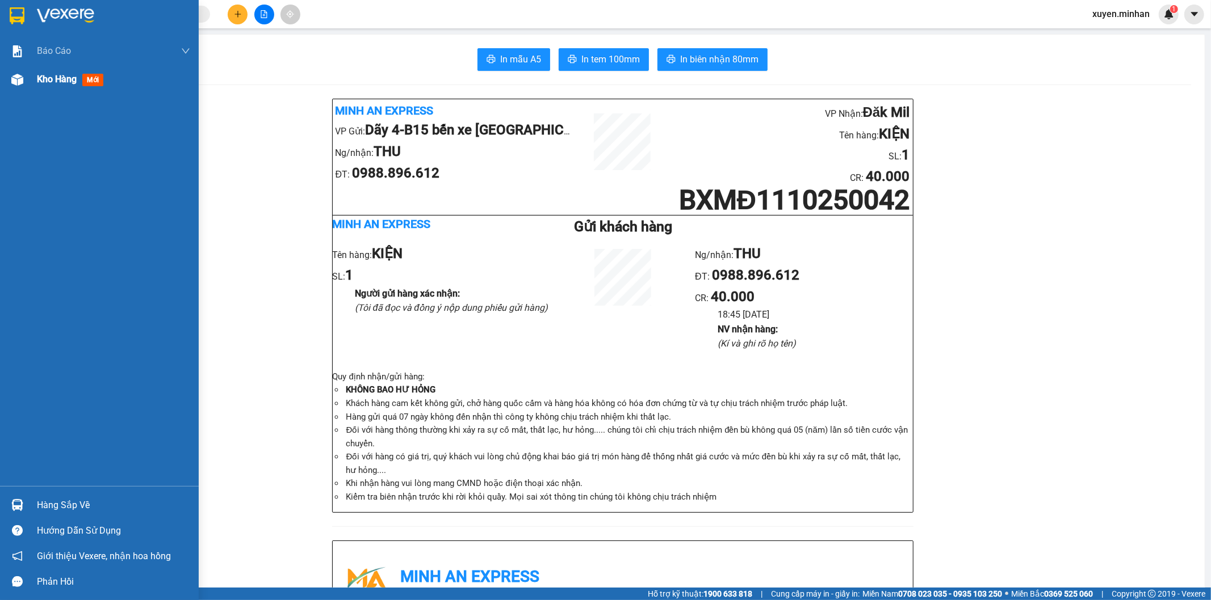
click at [14, 81] on img at bounding box center [17, 80] width 12 height 12
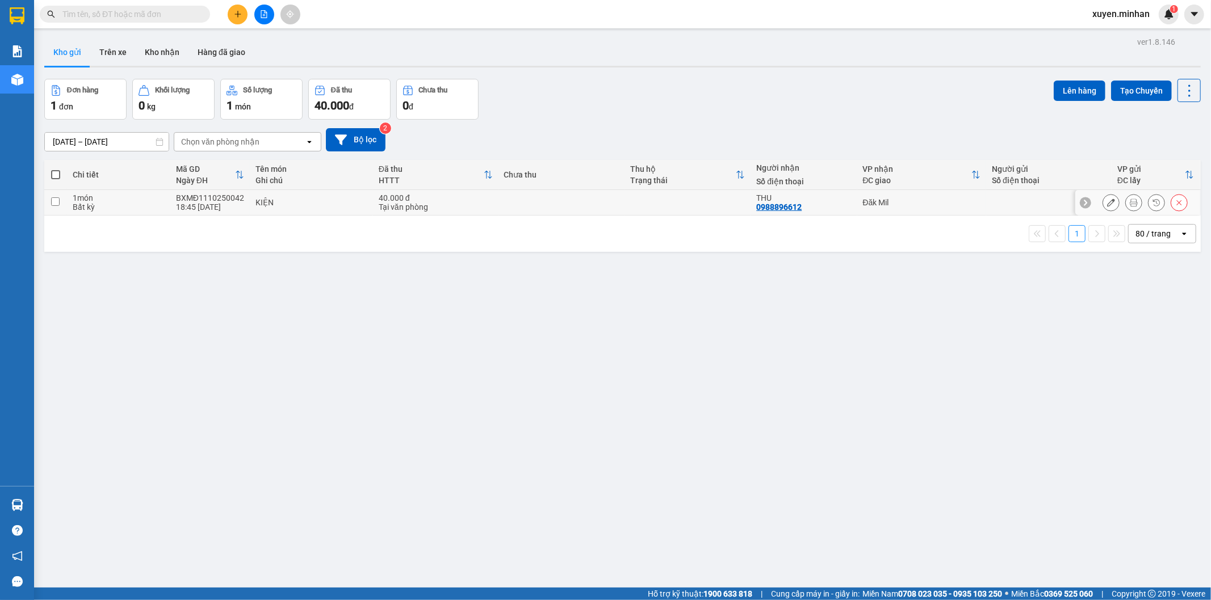
click at [54, 205] on input "checkbox" at bounding box center [55, 202] width 9 height 9
checkbox input "true"
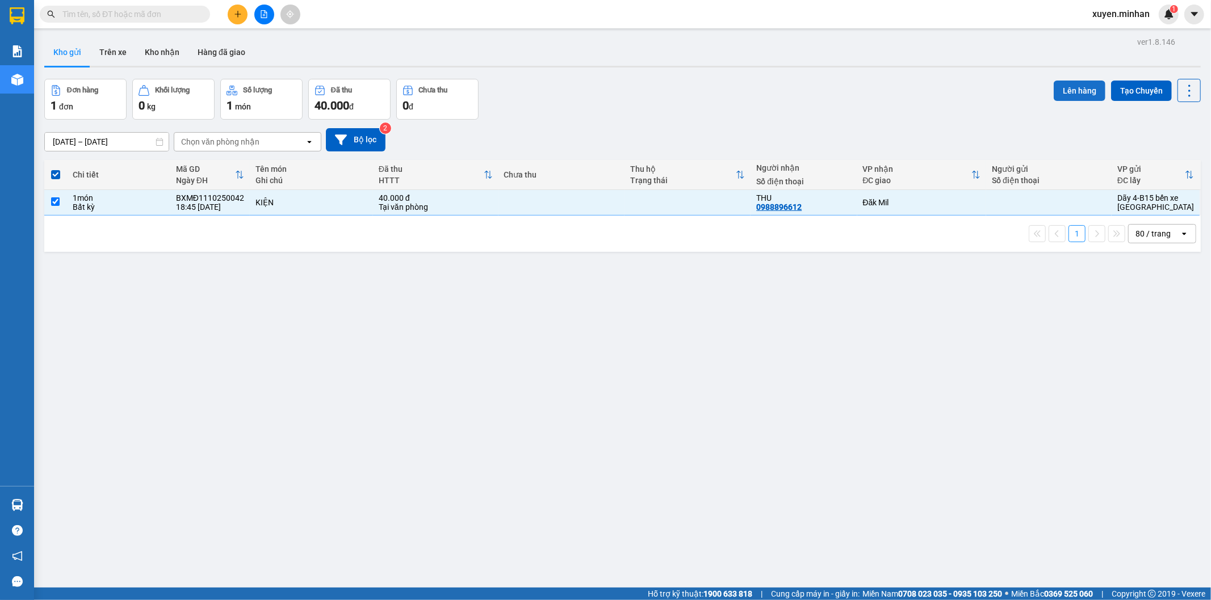
click at [1067, 91] on button "Lên hàng" at bounding box center [1079, 91] width 52 height 20
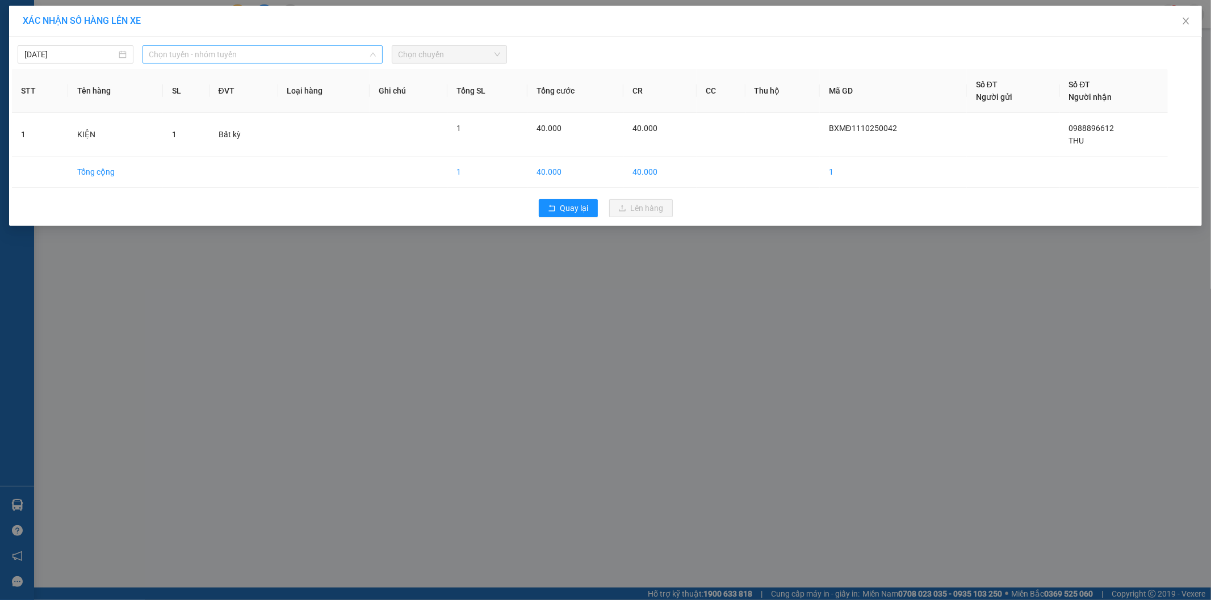
click at [214, 56] on span "Chọn tuyến - nhóm tuyến" at bounding box center [262, 54] width 226 height 17
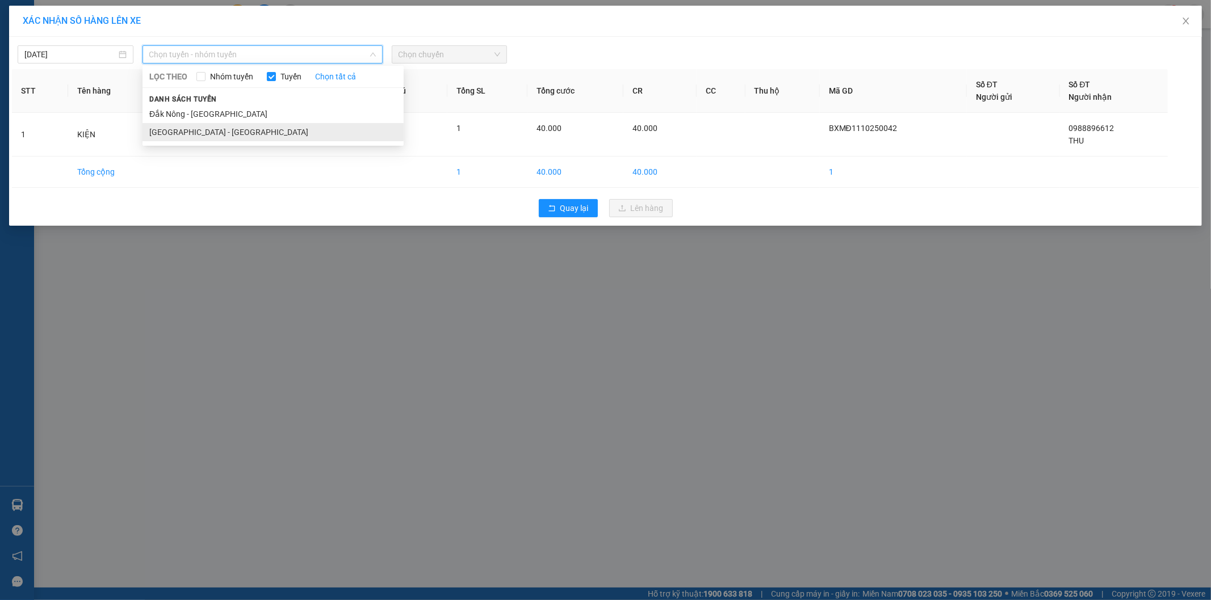
click at [196, 135] on li "[GEOGRAPHIC_DATA] - [GEOGRAPHIC_DATA]" at bounding box center [272, 132] width 261 height 18
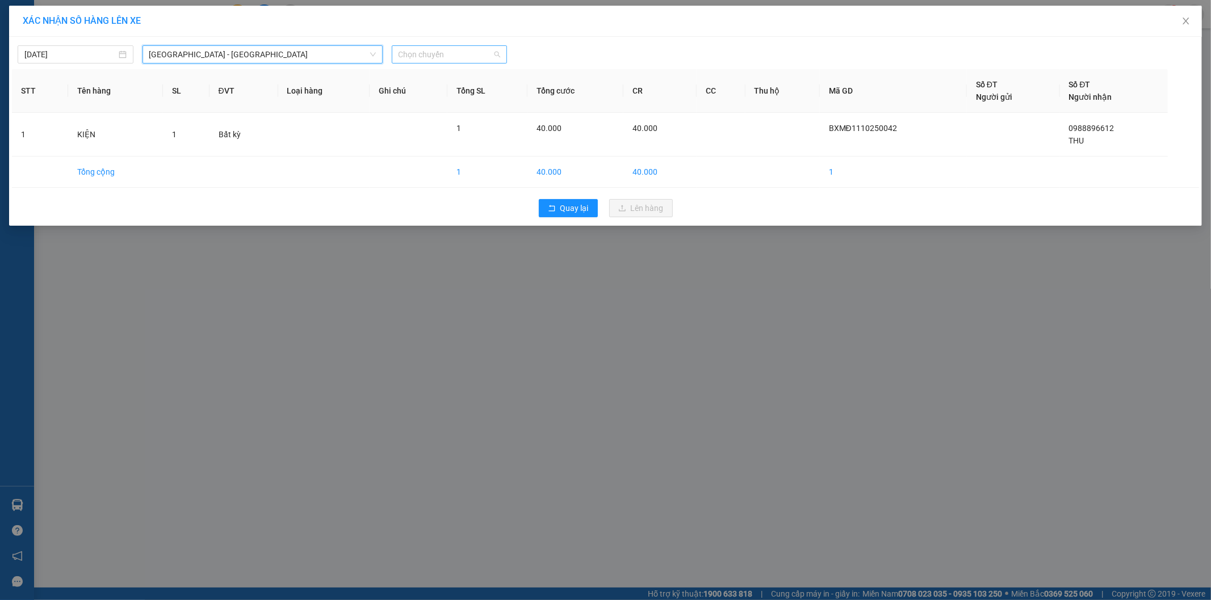
click at [452, 57] on span "Chọn chuyến" at bounding box center [449, 54] width 102 height 17
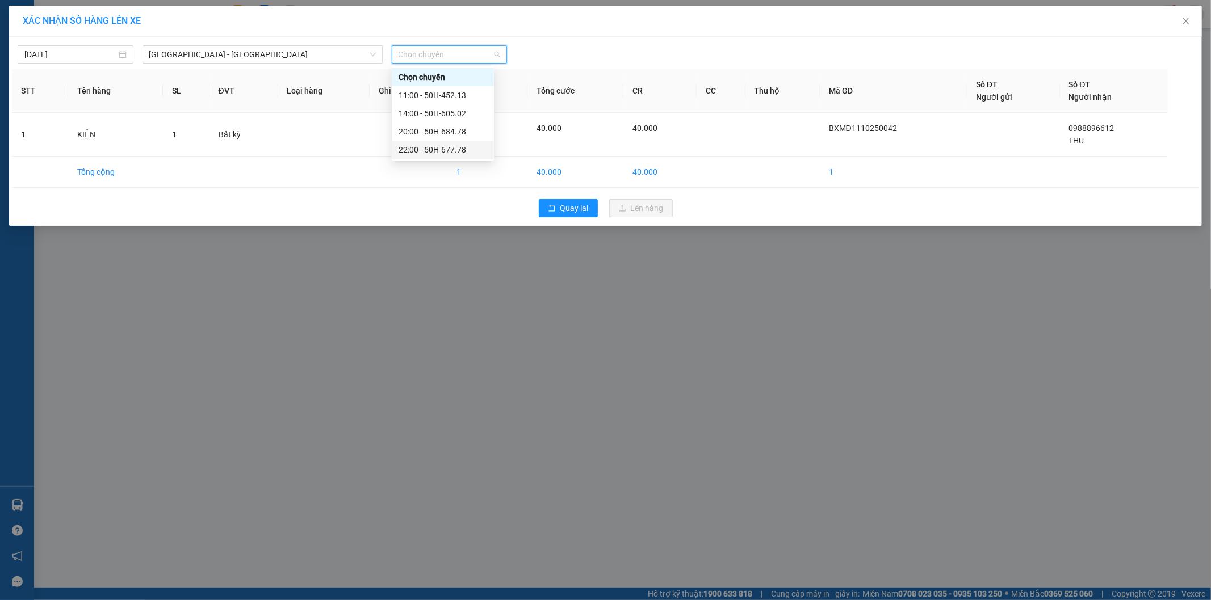
click at [444, 145] on div "22:00 - 50H-677.78" at bounding box center [442, 150] width 89 height 12
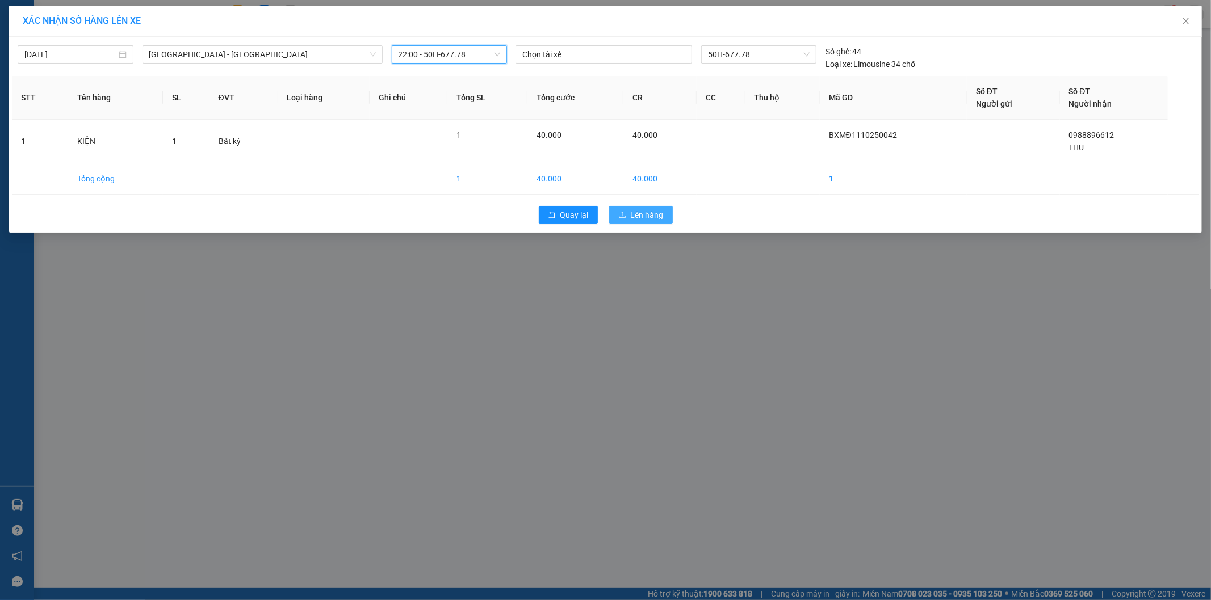
click at [629, 215] on button "Lên hàng" at bounding box center [641, 215] width 64 height 18
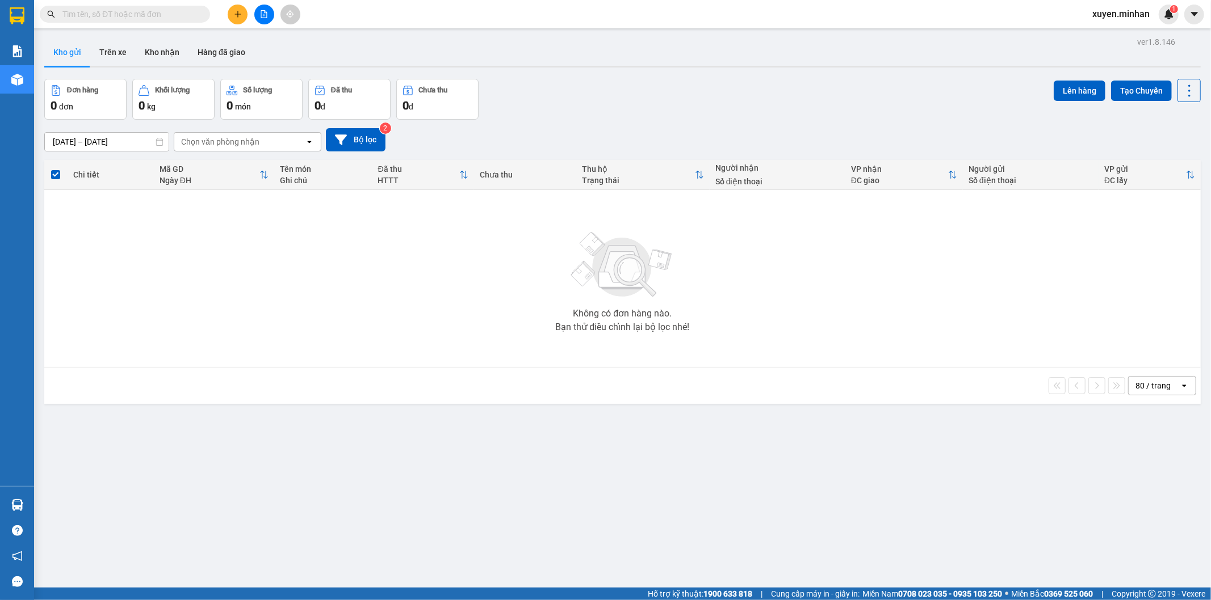
click at [984, 292] on div "Không có đơn hàng nào. Bạn thử điều chỉnh lại bộ lọc nhé!" at bounding box center [622, 279] width 1145 height 170
click at [239, 12] on icon "plus" at bounding box center [238, 14] width 8 height 8
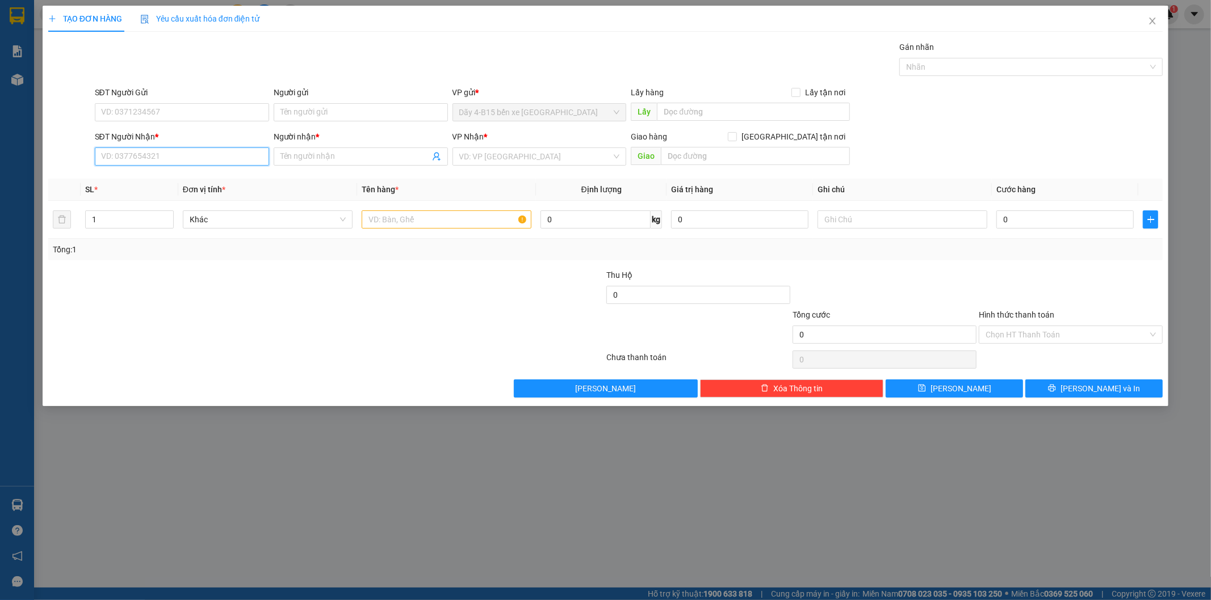
click at [119, 154] on input "SĐT Người Nhận *" at bounding box center [182, 157] width 174 height 18
click at [145, 182] on div "0963044980 - THUỲ" at bounding box center [182, 179] width 161 height 12
type input "0963044980"
type input "THUỲ"
type input "ĐAK WIN"
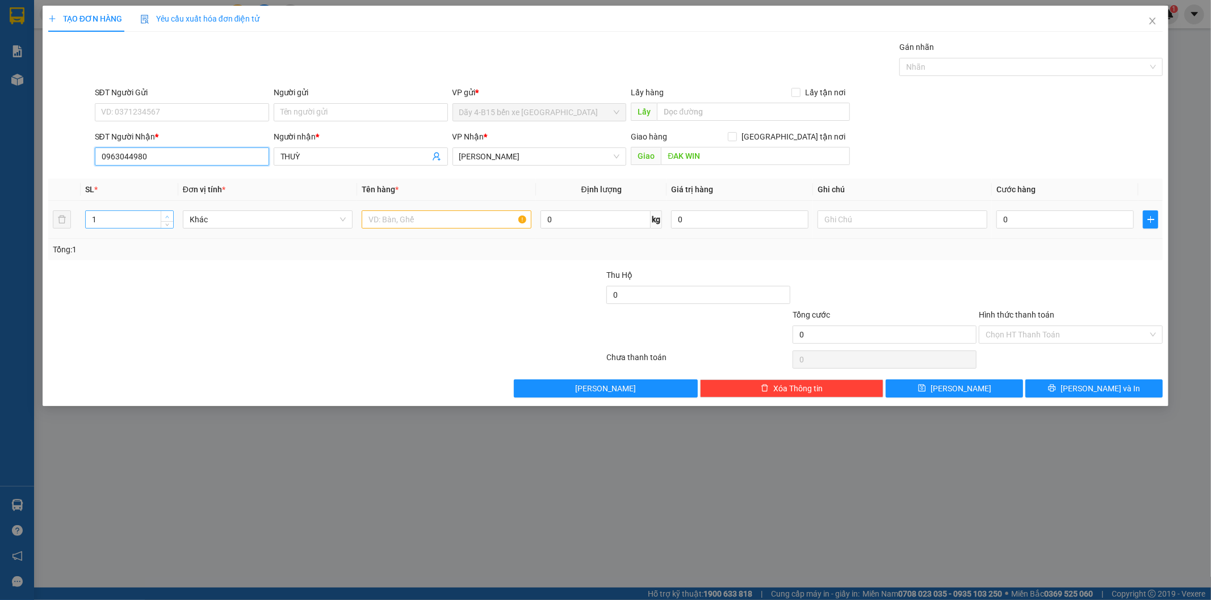
type input "0963044980"
click at [169, 216] on icon "up" at bounding box center [167, 217] width 4 height 4
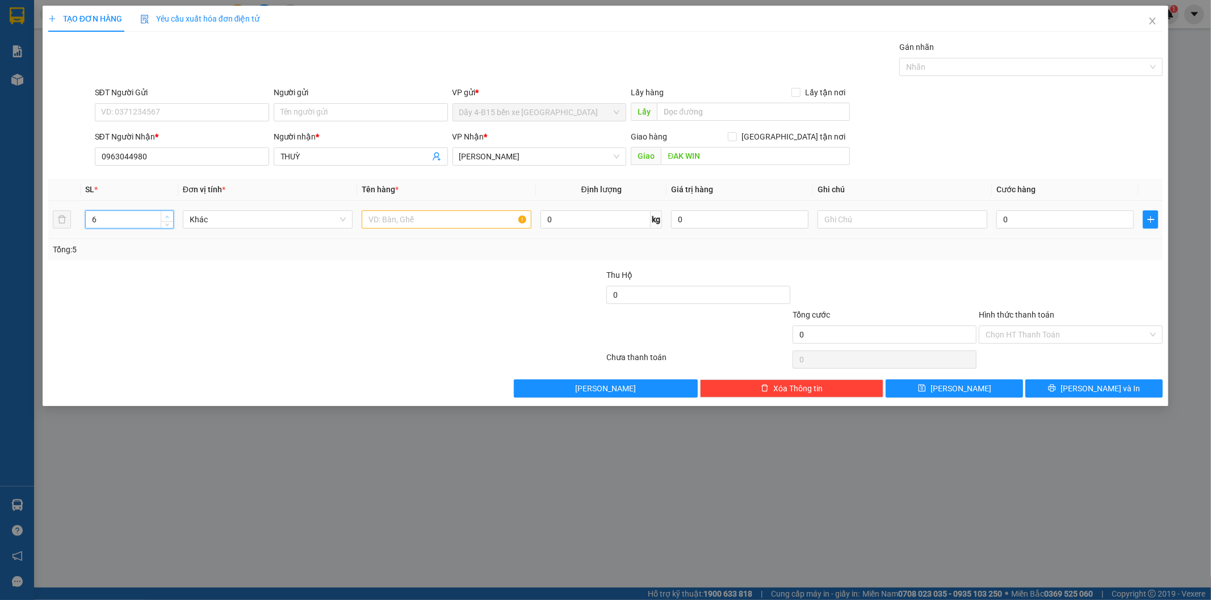
click at [169, 216] on icon "up" at bounding box center [167, 217] width 4 height 4
type input "7"
click at [169, 216] on icon "up" at bounding box center [167, 217] width 4 height 4
click at [402, 224] on input "text" at bounding box center [447, 220] width 170 height 18
type input "7TG"
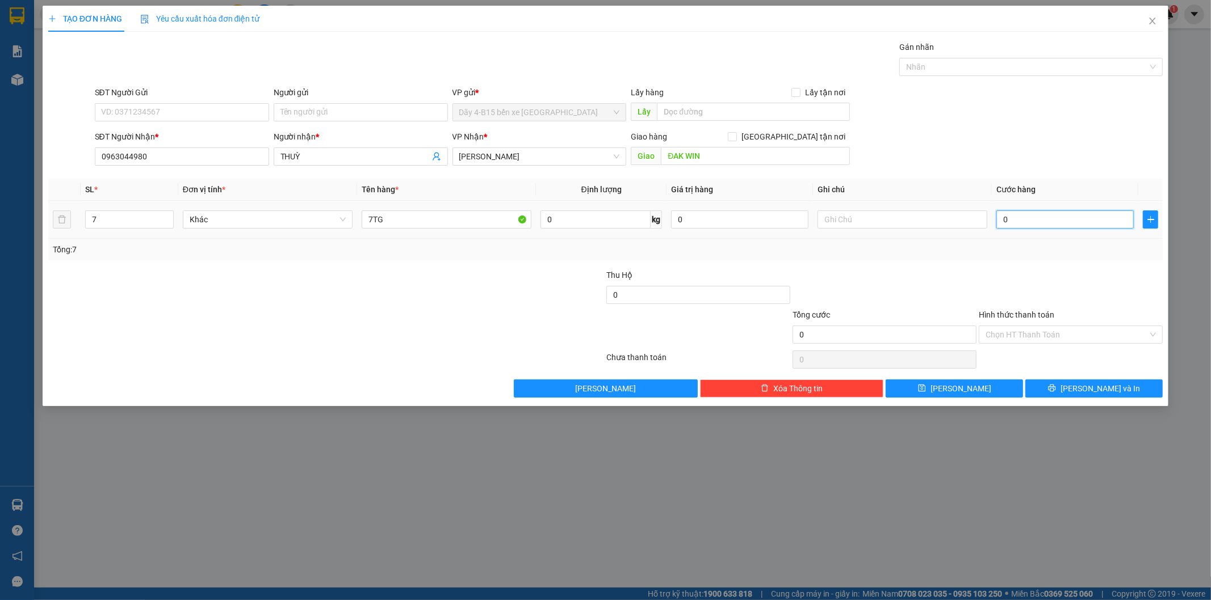
click at [1024, 212] on input "0" at bounding box center [1064, 220] width 137 height 18
type input "3"
type input "30"
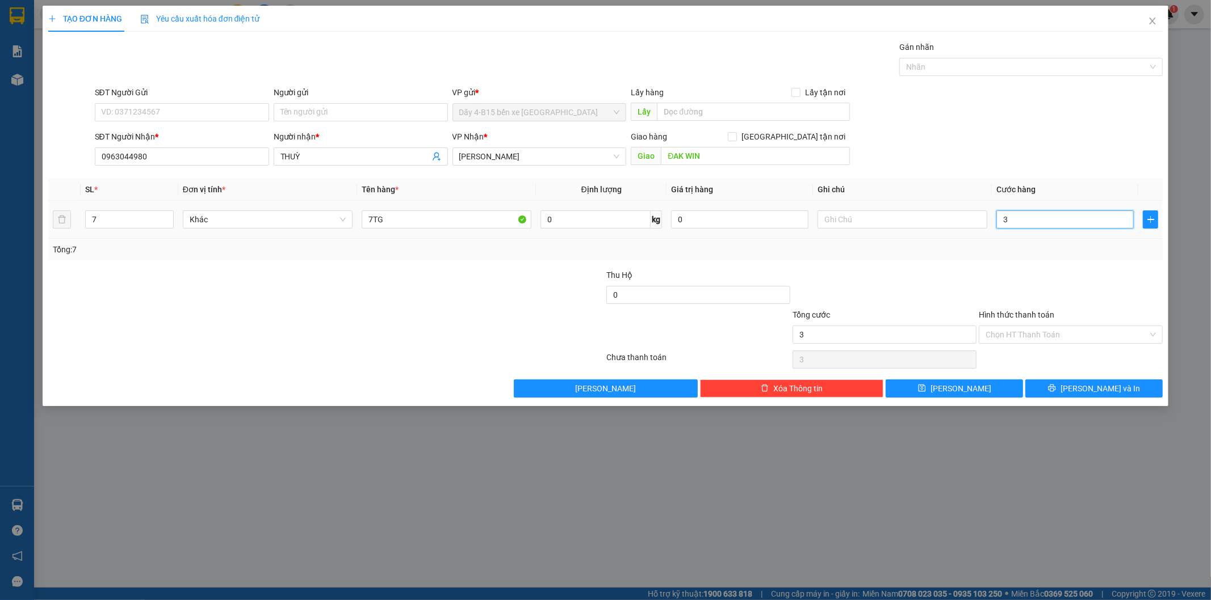
type input "30"
type input "3"
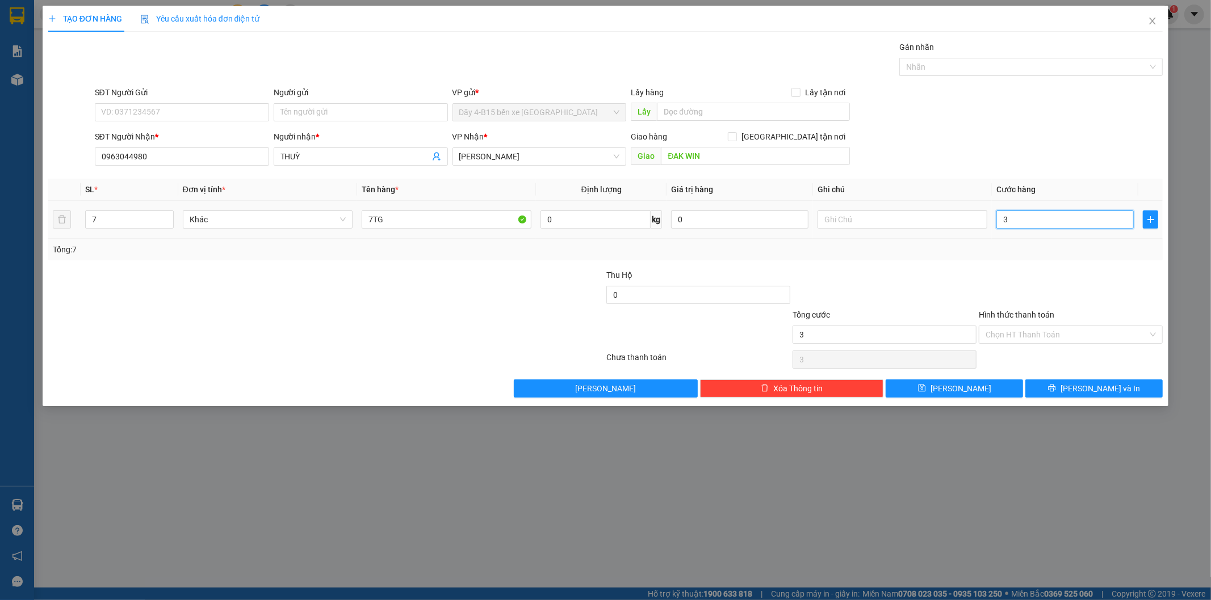
type input "0"
type input "03"
type input "3"
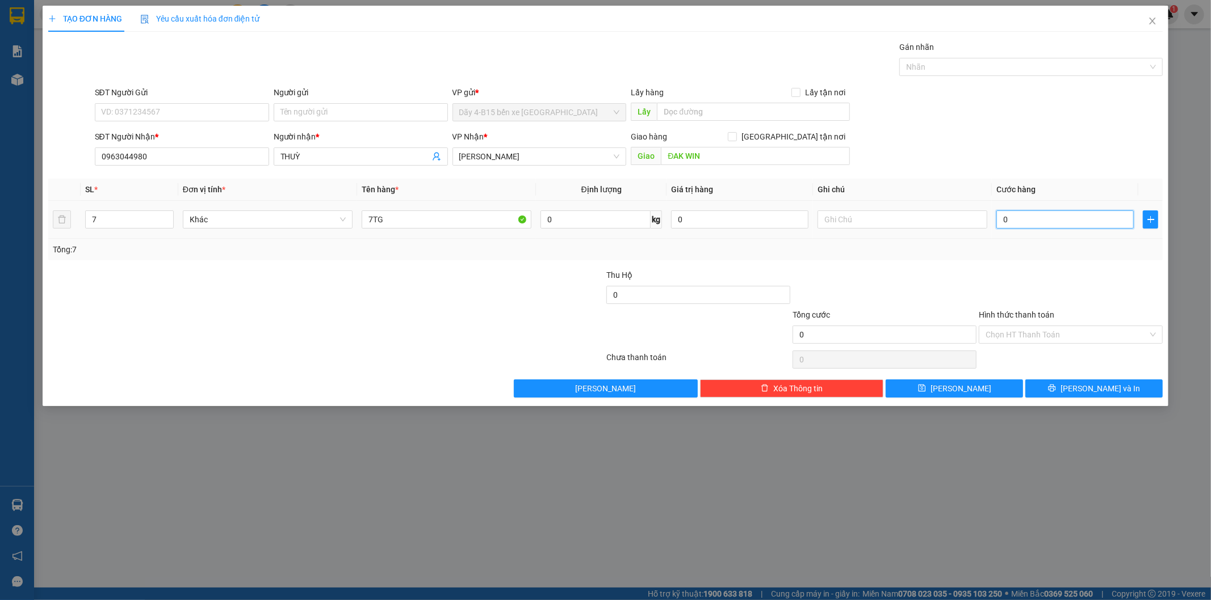
type input "3"
type input "035"
type input "35"
type input "0.350"
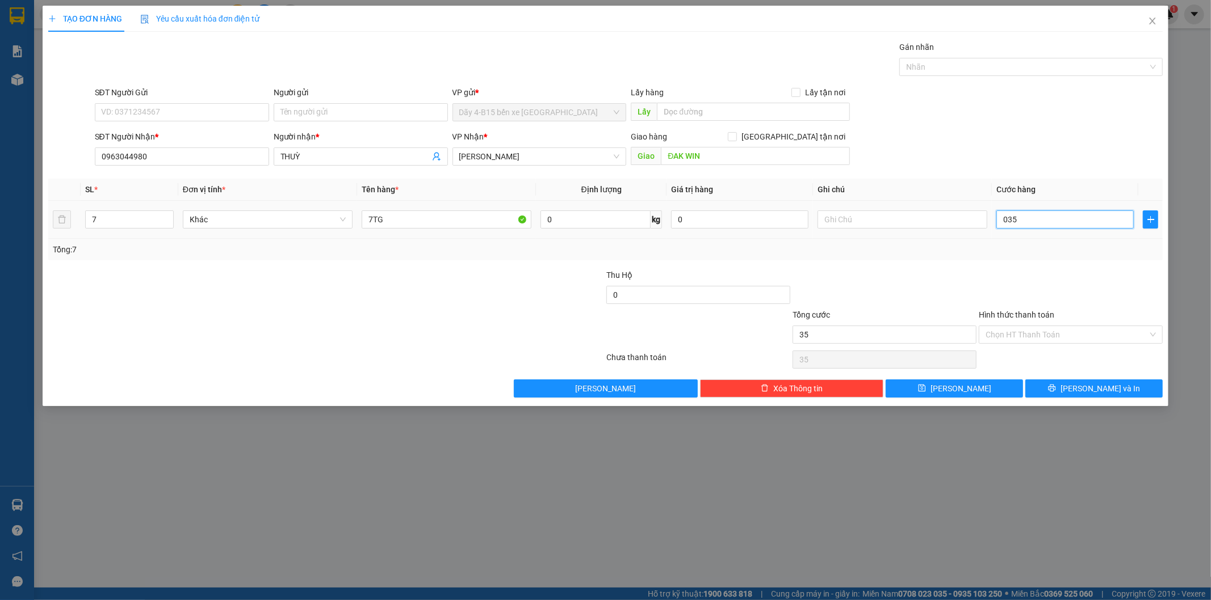
type input "350"
type input "350.000"
click at [1014, 316] on label "Hình thức thanh toán" at bounding box center [1015, 314] width 75 height 9
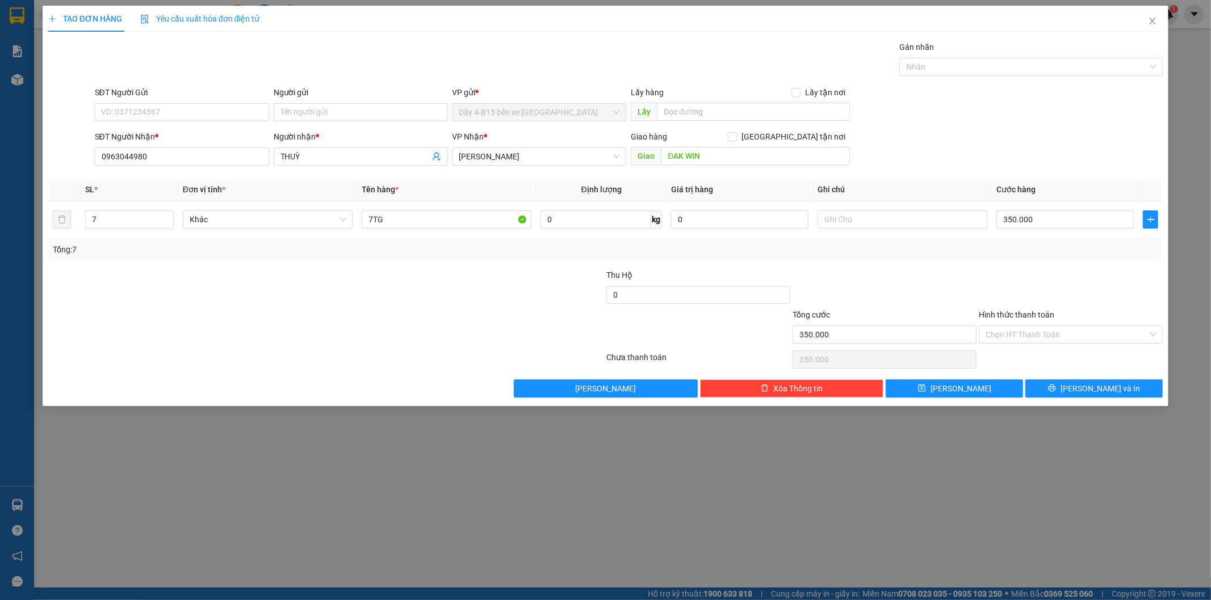
click at [1014, 326] on input "Hình thức thanh toán" at bounding box center [1066, 334] width 162 height 17
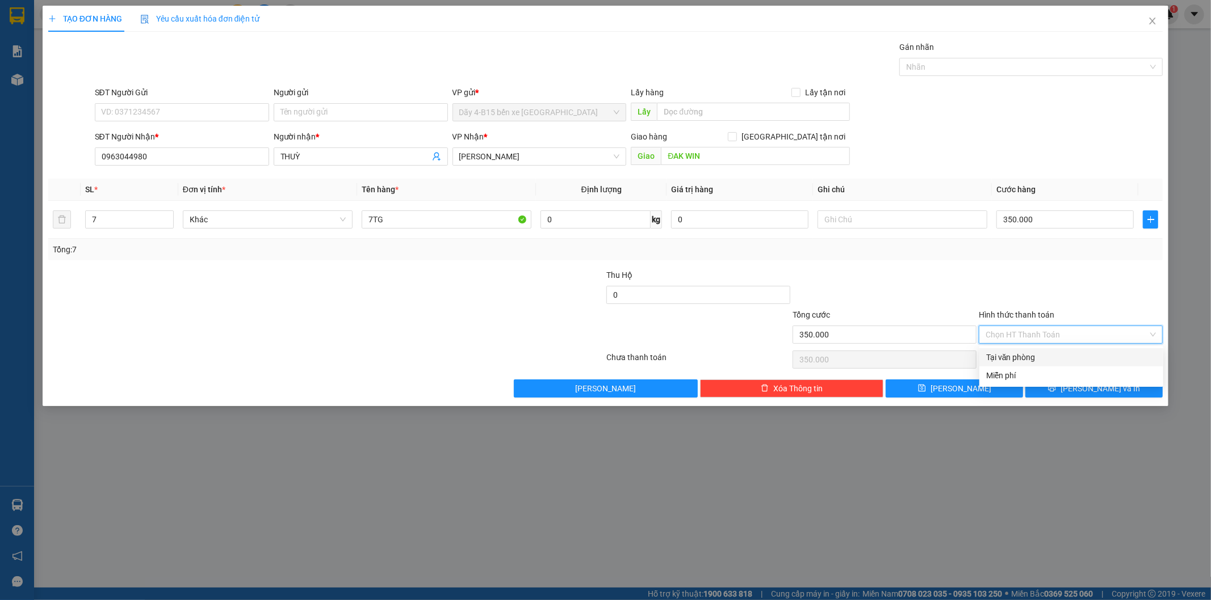
click at [1007, 356] on div "Tại văn phòng" at bounding box center [1071, 357] width 170 height 12
type input "0"
click at [1053, 387] on button "[PERSON_NAME] và In" at bounding box center [1093, 389] width 137 height 18
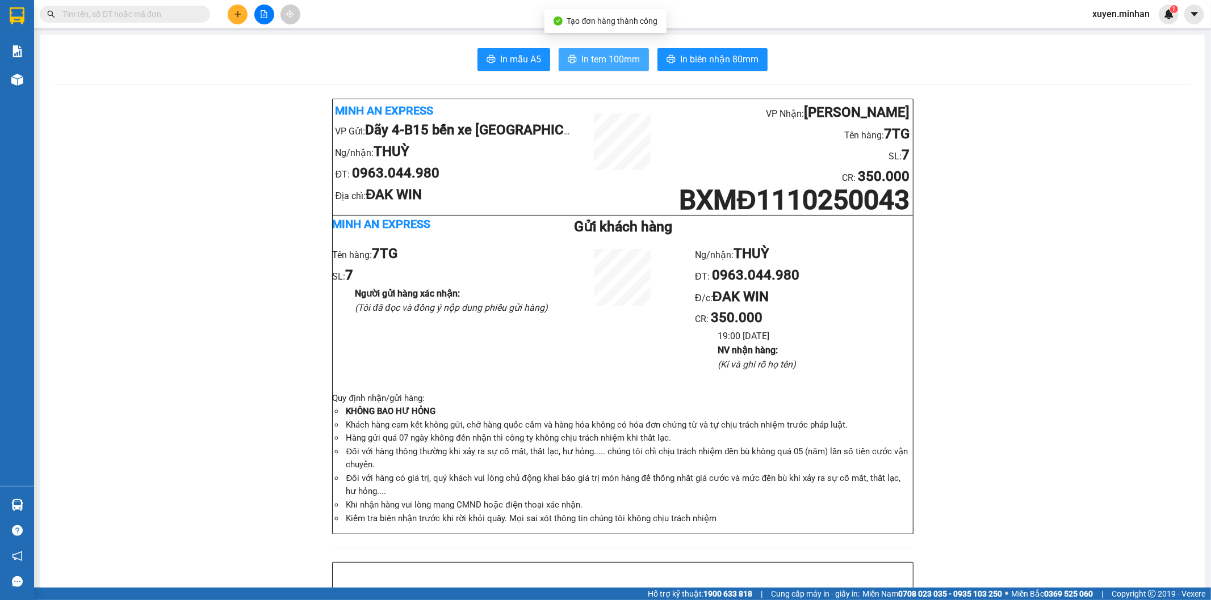
click at [588, 58] on span "In tem 100mm" at bounding box center [610, 59] width 58 height 14
